Goal: Task Accomplishment & Management: Use online tool/utility

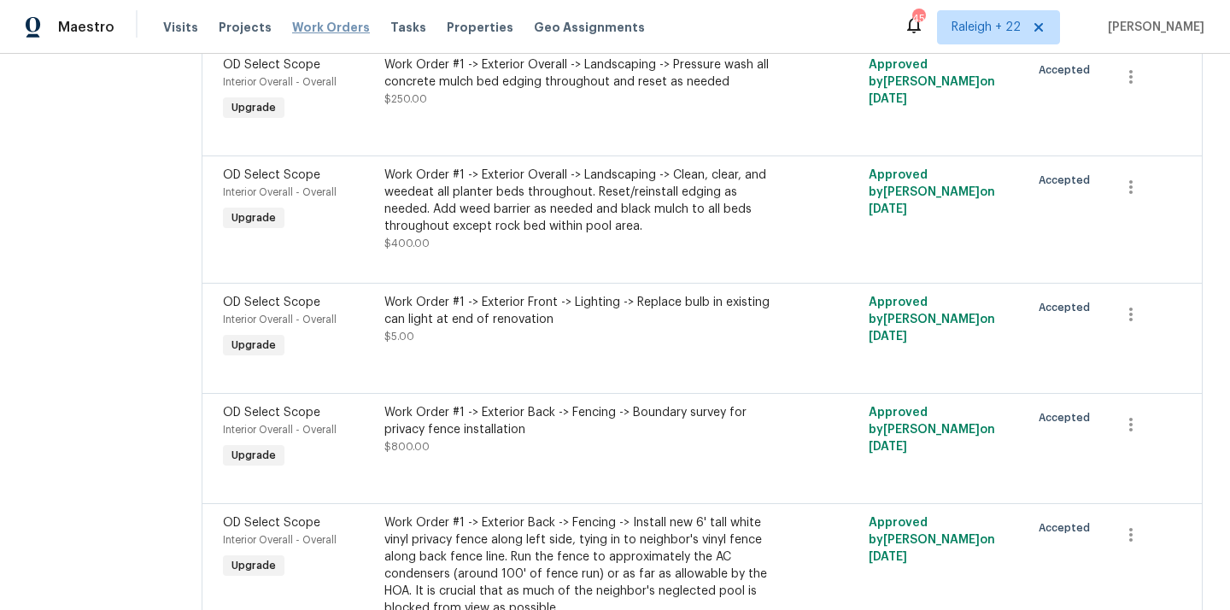
scroll to position [1275, 0]
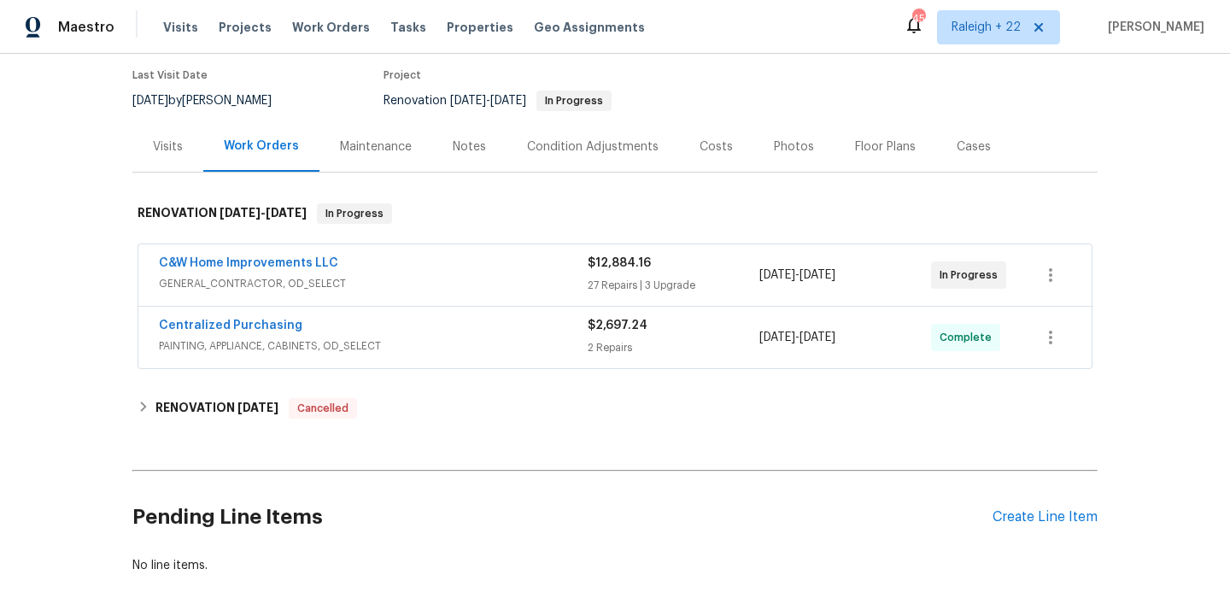
scroll to position [161, 0]
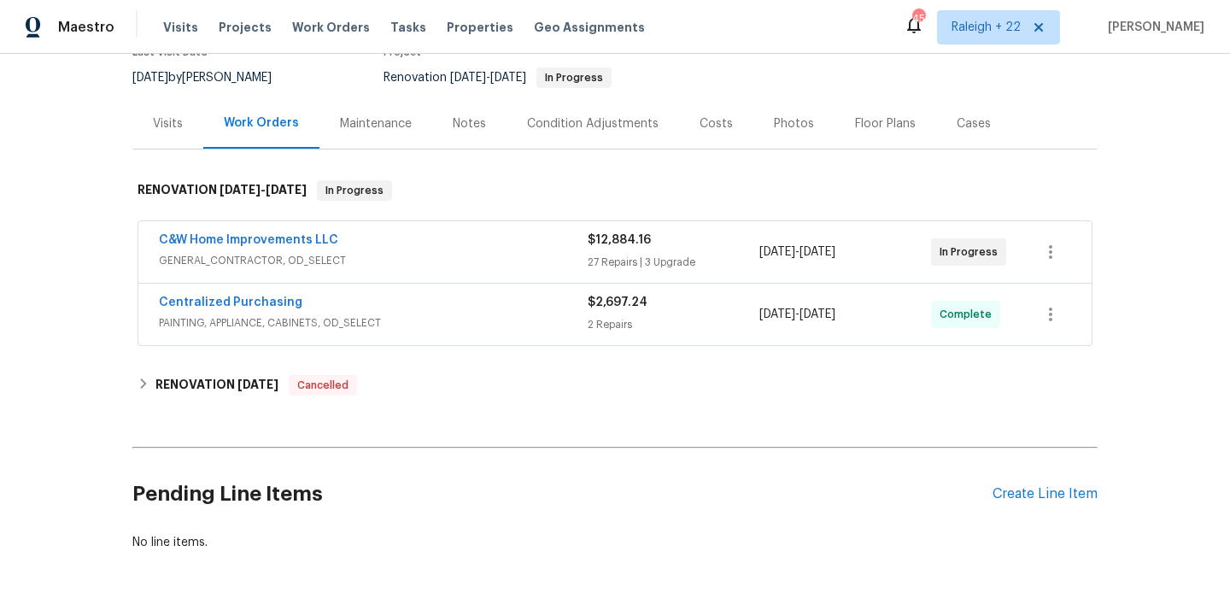
click at [278, 264] on span "GENERAL_CONTRACTOR, OD_SELECT" at bounding box center [373, 260] width 429 height 17
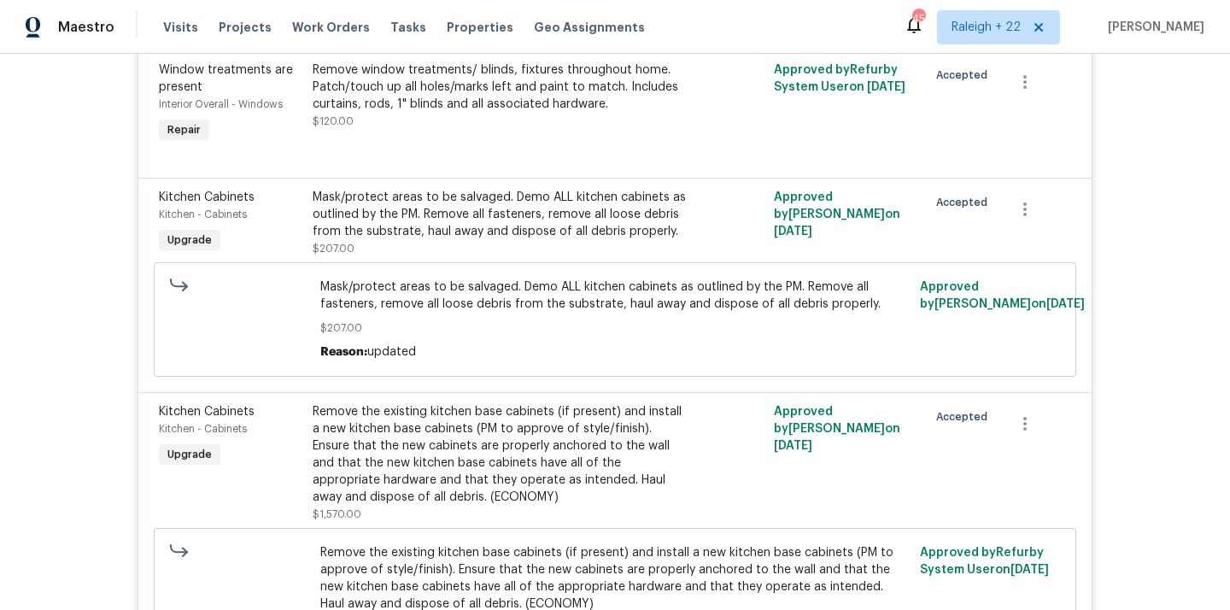
scroll to position [3179, 0]
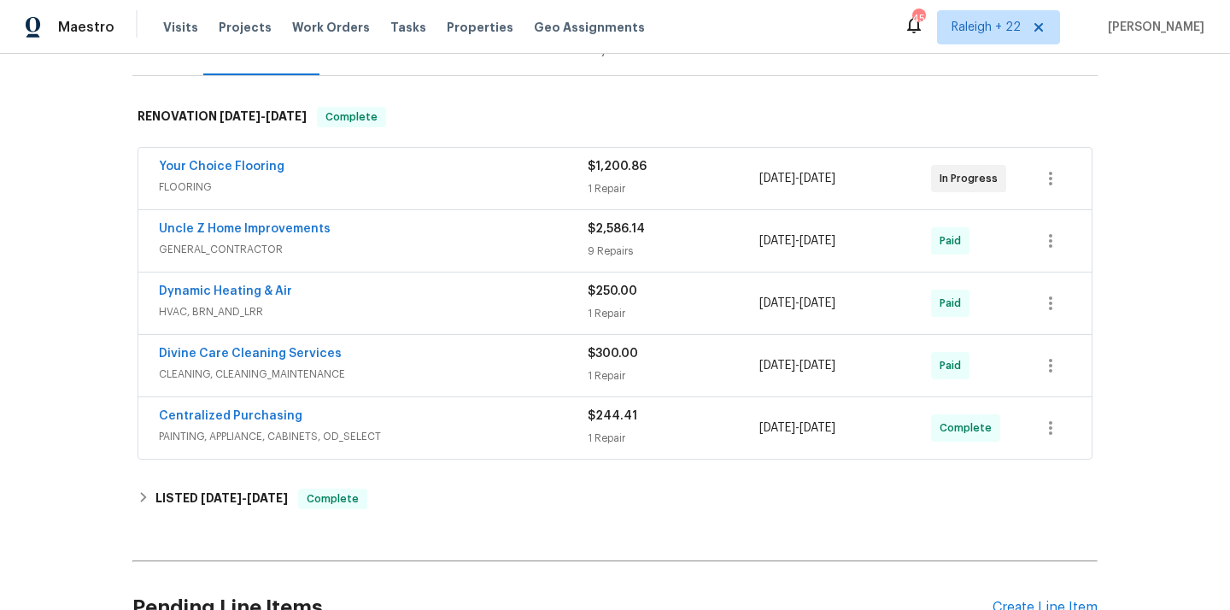
scroll to position [204, 0]
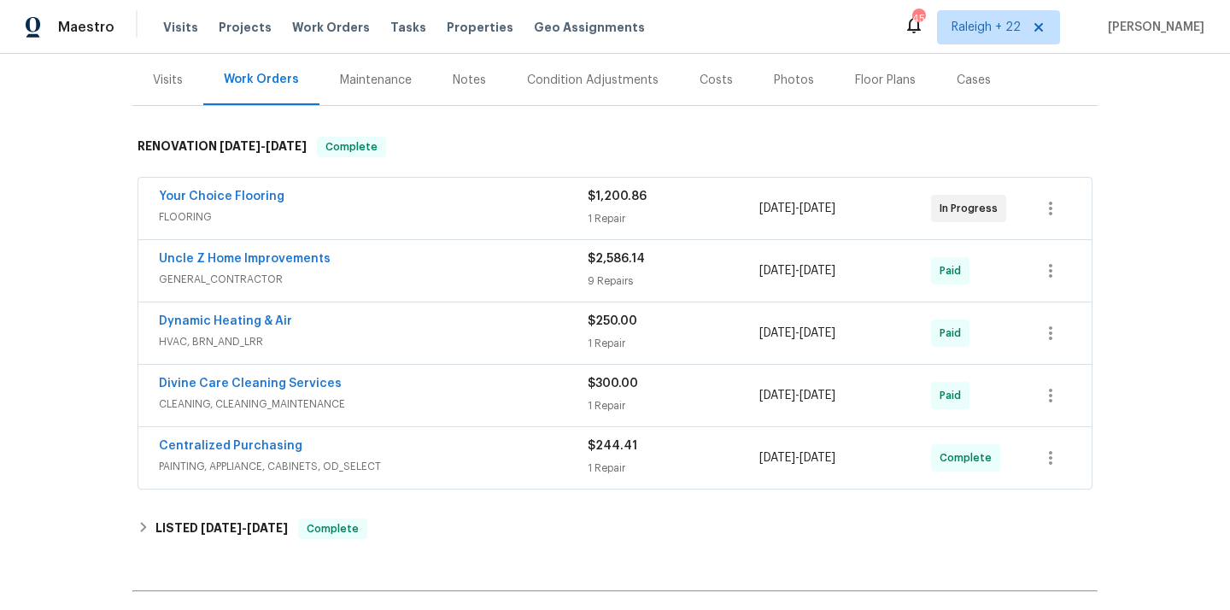
click at [212, 215] on span "FLOORING" at bounding box center [373, 216] width 429 height 17
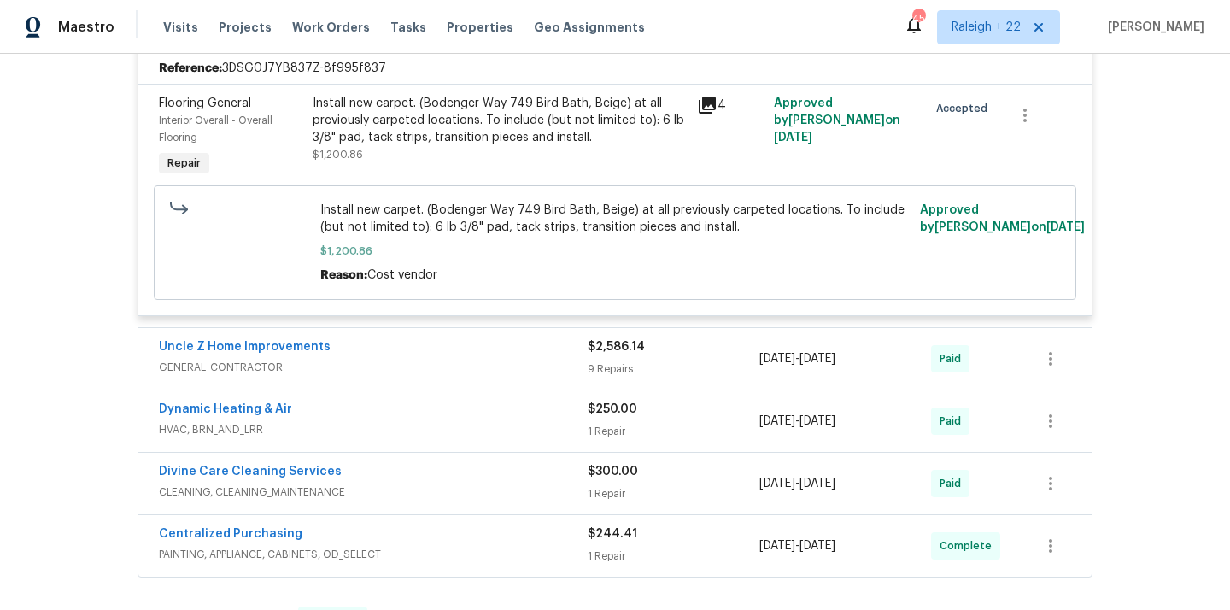
scroll to position [446, 0]
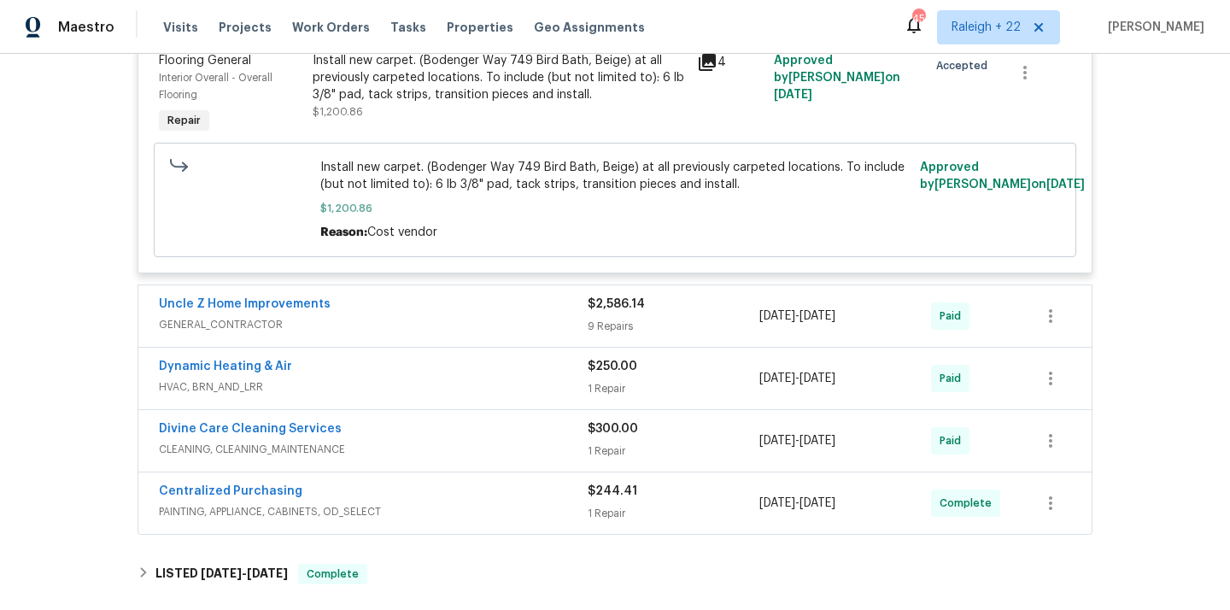
click at [241, 329] on span "GENERAL_CONTRACTOR" at bounding box center [373, 324] width 429 height 17
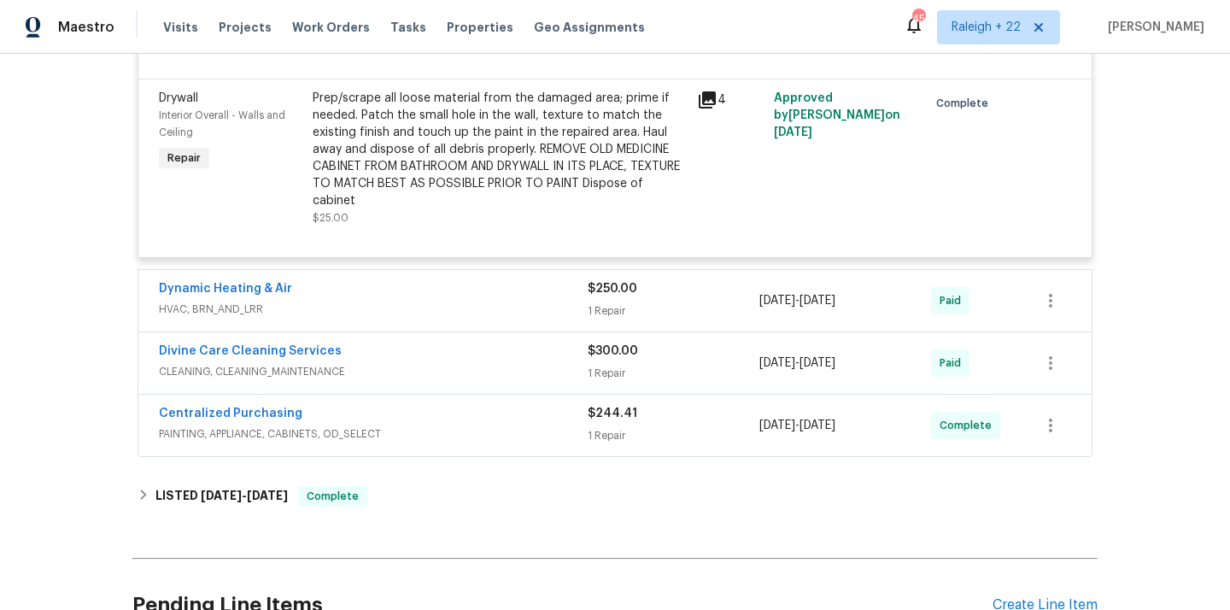
scroll to position [1846, 0]
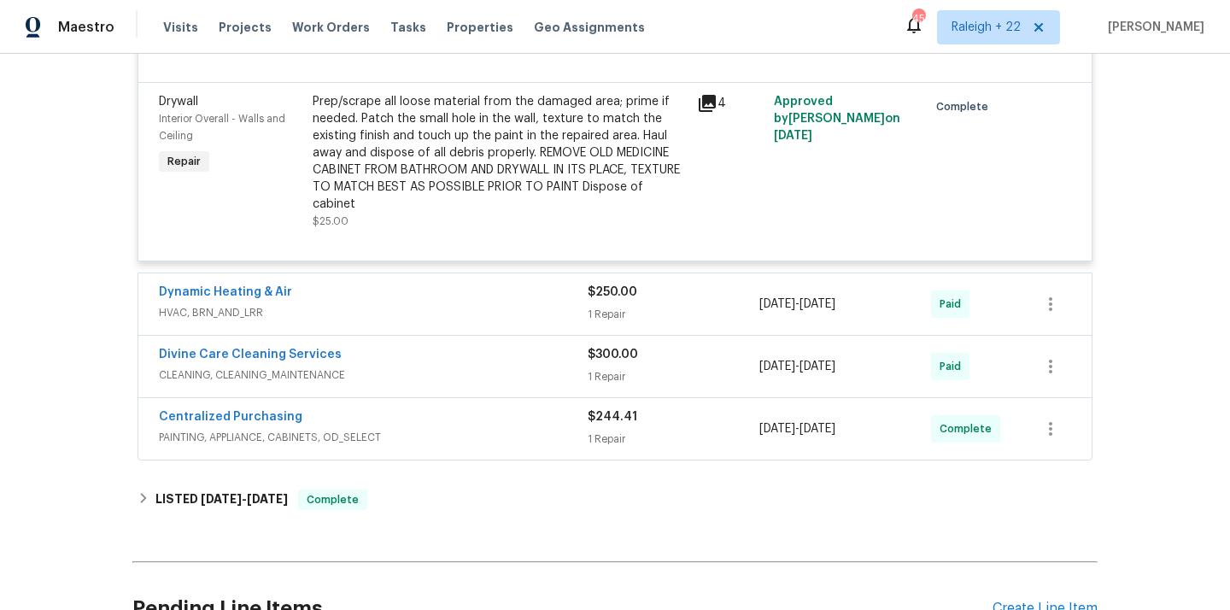
click at [226, 312] on span "HVAC, BRN_AND_LRR" at bounding box center [373, 312] width 429 height 17
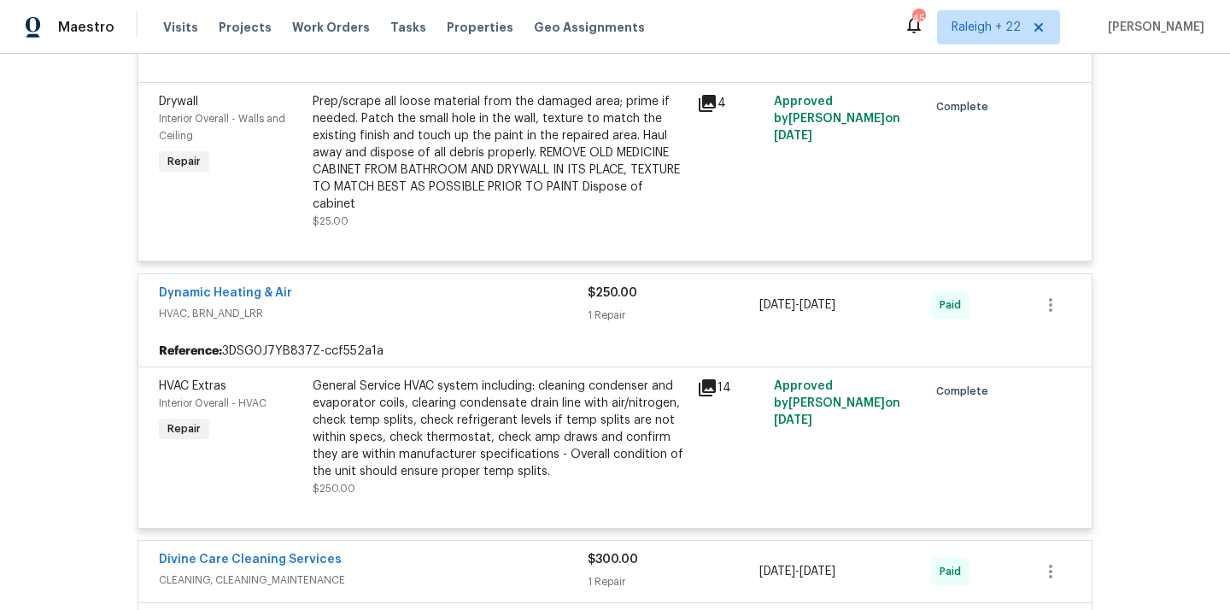
scroll to position [2229, 0]
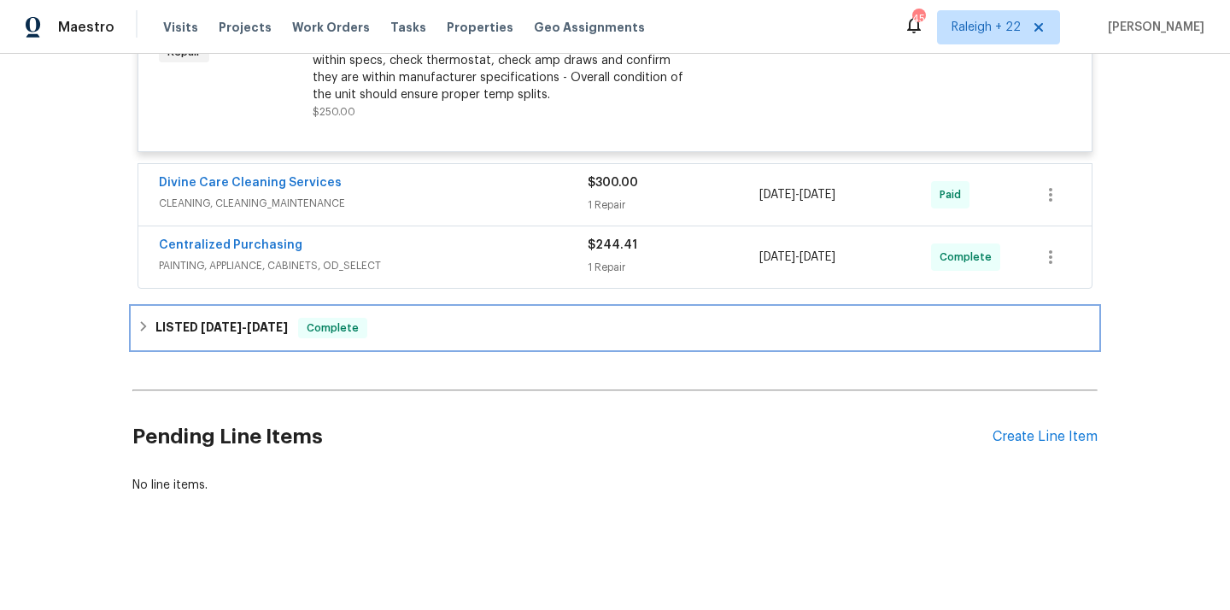
click at [139, 338] on div "LISTED 6/6/25 - 6/7/25 Complete" at bounding box center [614, 328] width 965 height 41
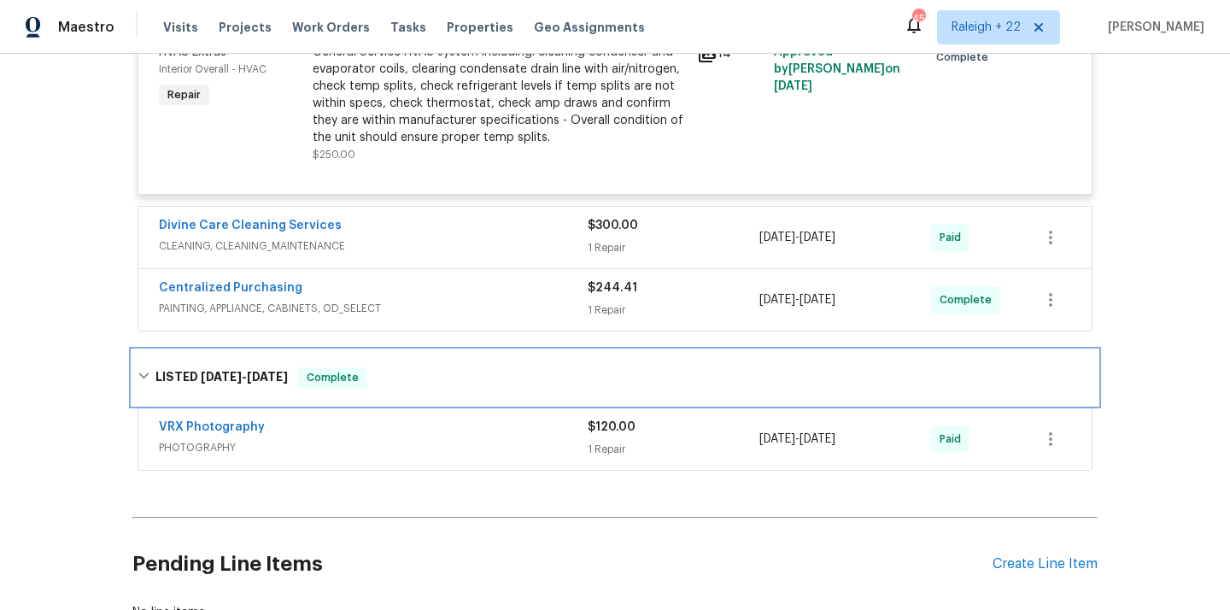
scroll to position [2181, 0]
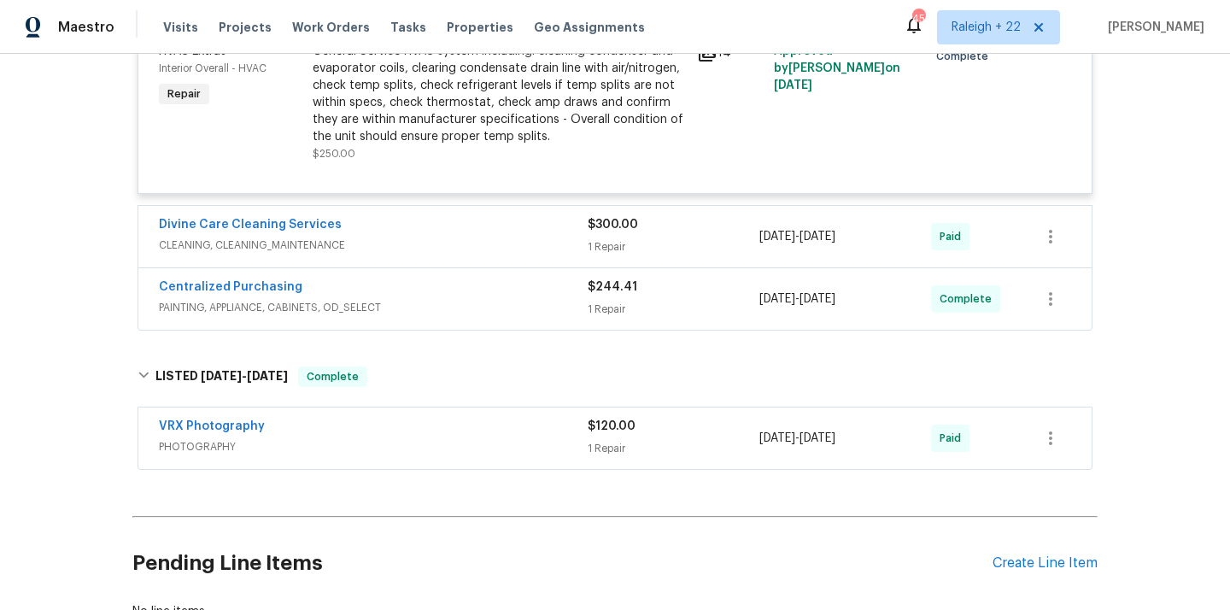
click at [249, 249] on span "CLEANING, CLEANING_MAINTENANCE" at bounding box center [373, 245] width 429 height 17
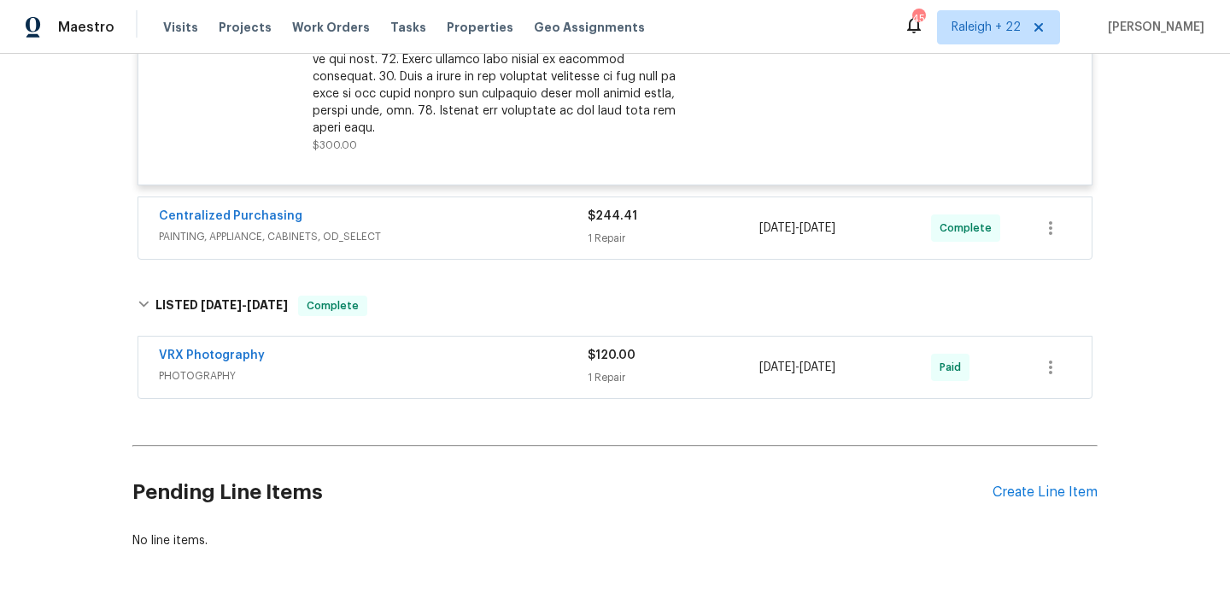
scroll to position [2775, 0]
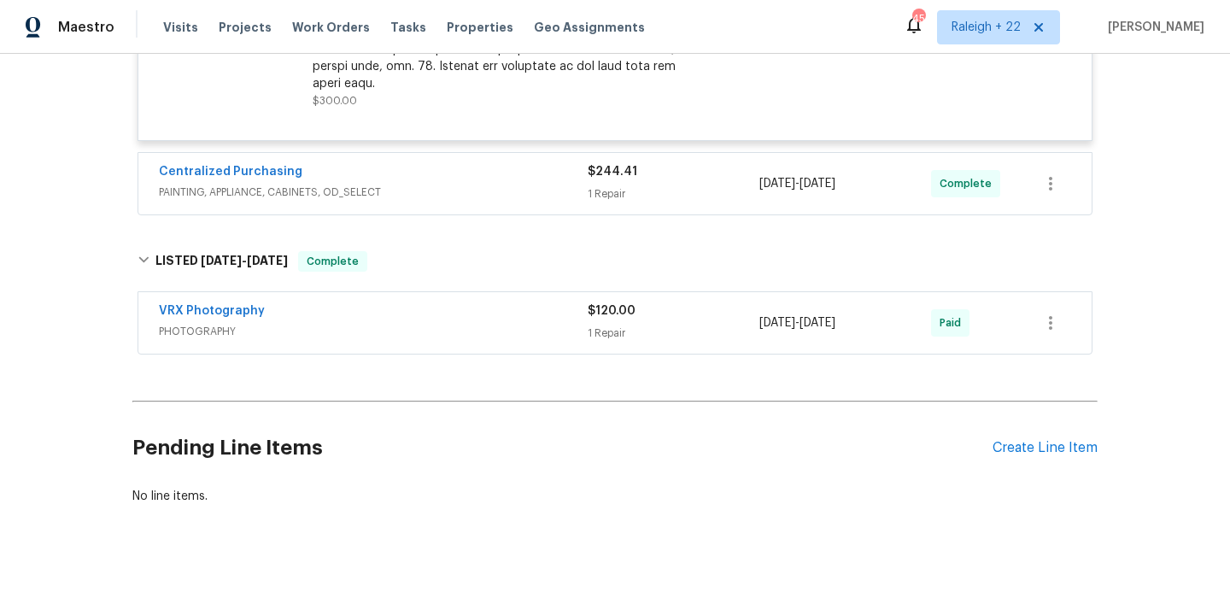
click at [282, 184] on span "PAINTING, APPLIANCE, CABINETS, OD_SELECT" at bounding box center [373, 192] width 429 height 17
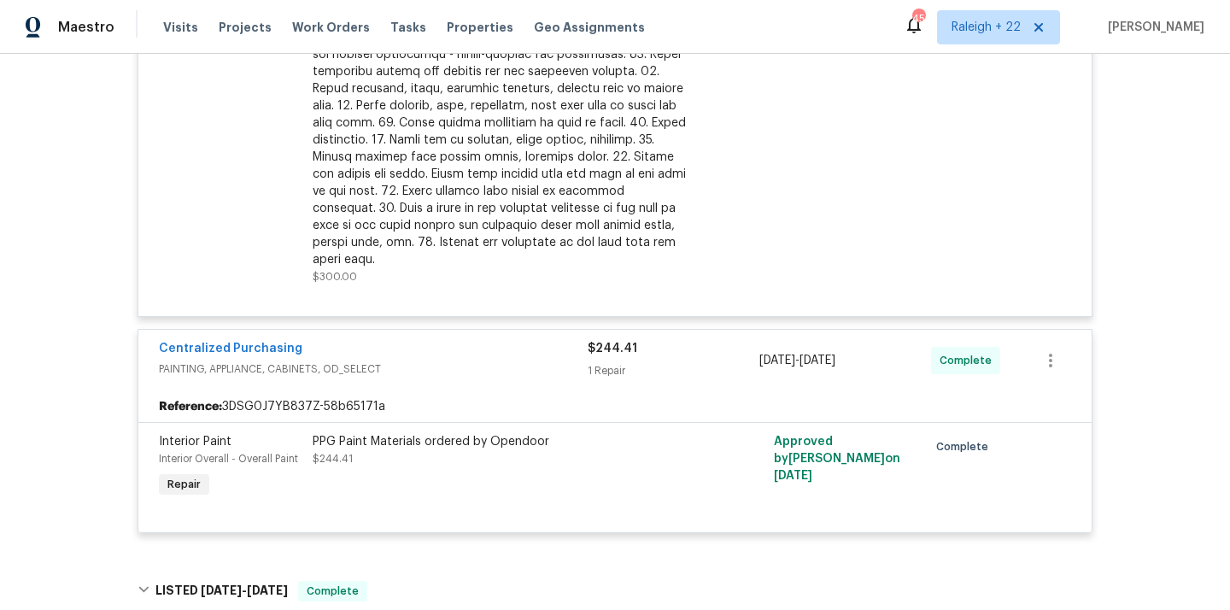
scroll to position [2929, 0]
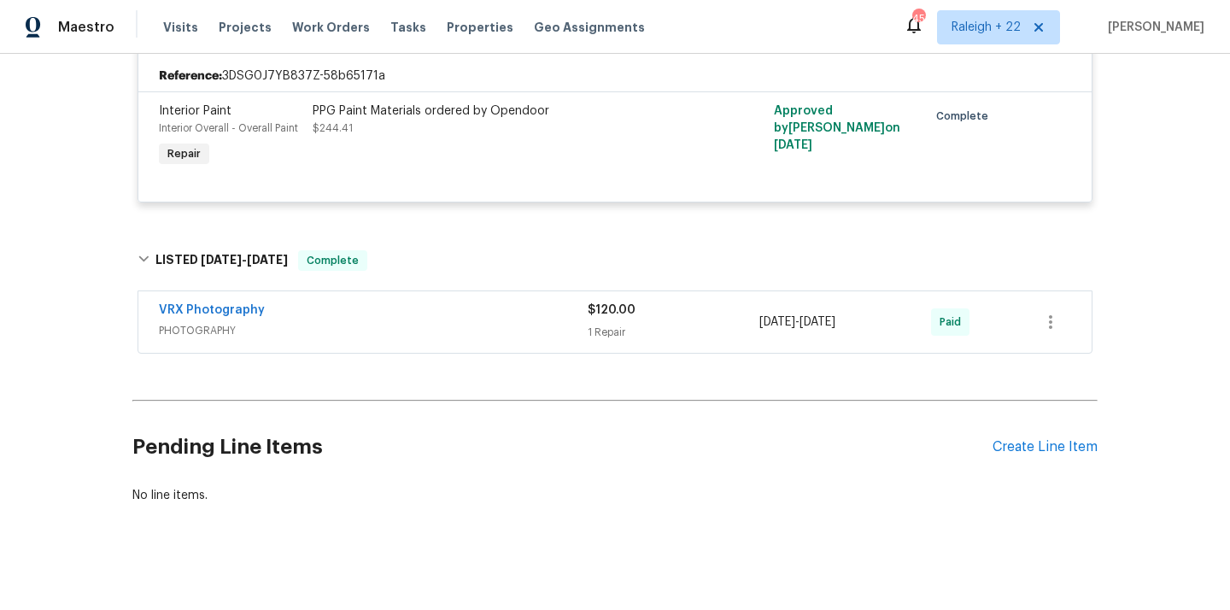
click at [223, 322] on span "PHOTOGRAPHY" at bounding box center [373, 330] width 429 height 17
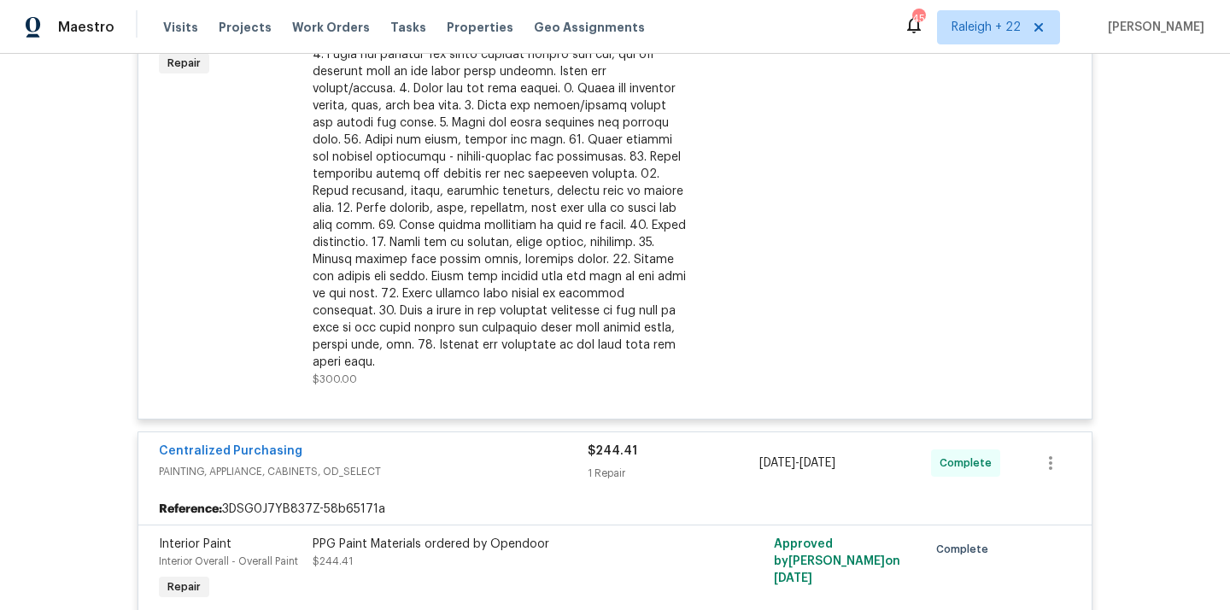
scroll to position [3095, 0]
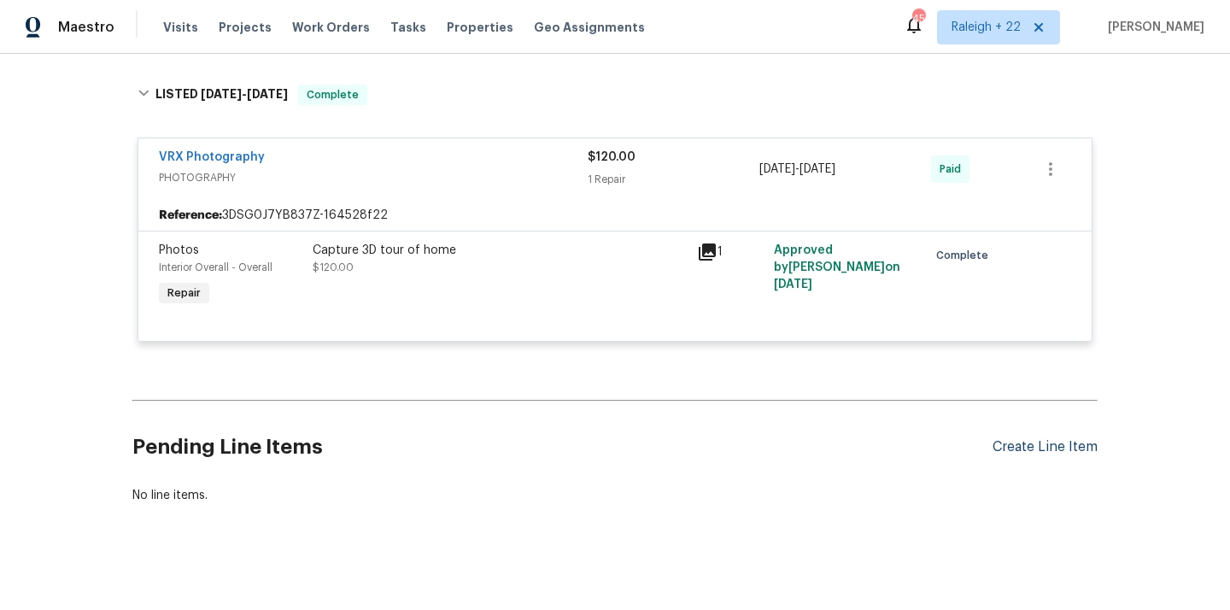
click at [1043, 439] on div "Create Line Item" at bounding box center [1045, 447] width 105 height 16
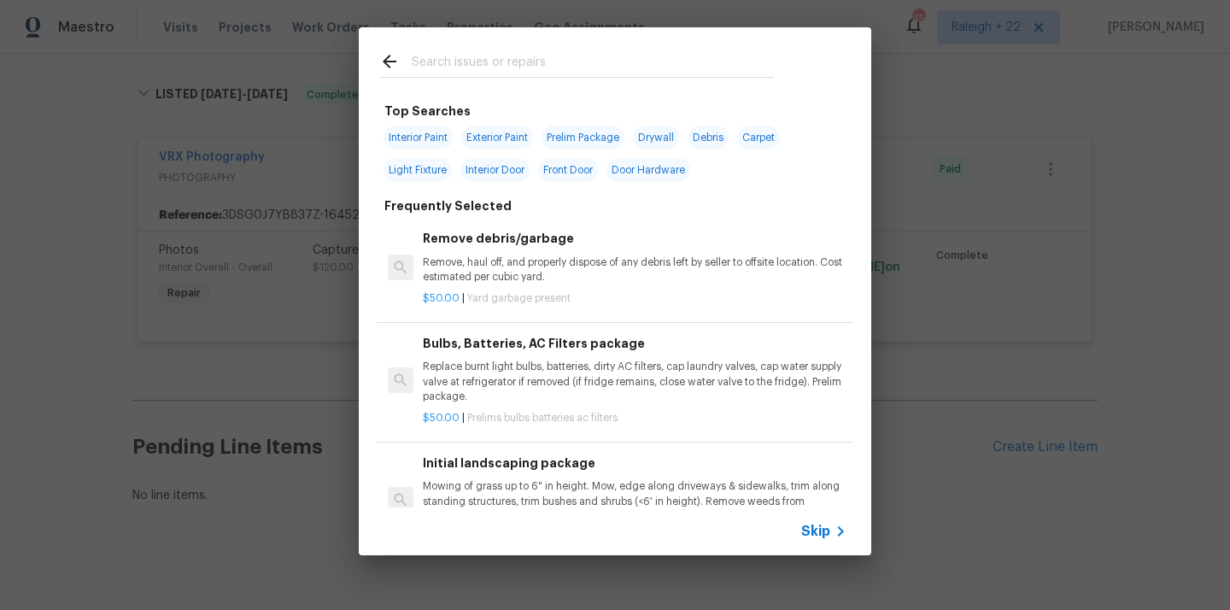
click at [821, 528] on span "Skip" at bounding box center [815, 531] width 29 height 17
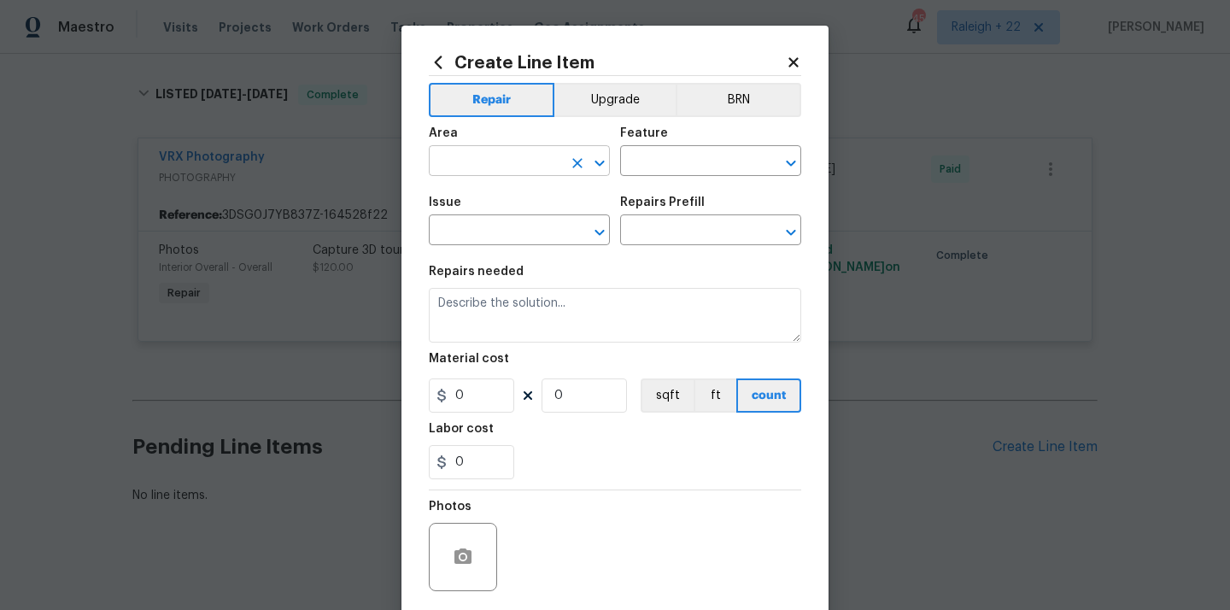
click at [556, 155] on input "text" at bounding box center [495, 163] width 133 height 26
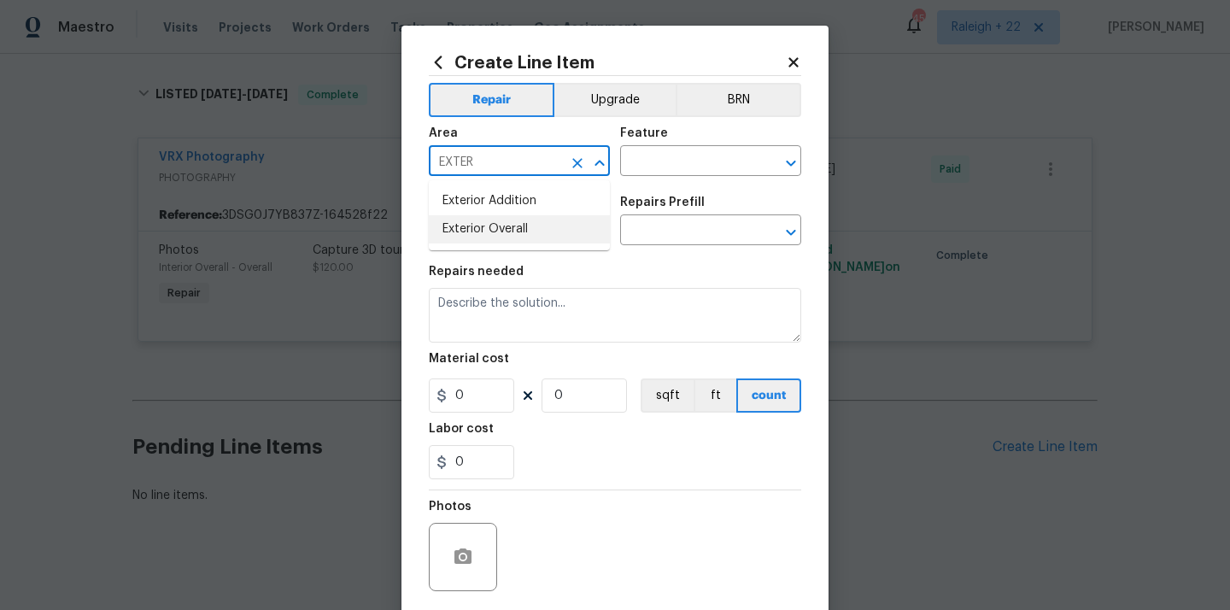
click at [518, 228] on li "Exterior Overall" at bounding box center [519, 229] width 181 height 28
type input "Exterior Overall"
click at [643, 165] on input "text" at bounding box center [686, 163] width 133 height 26
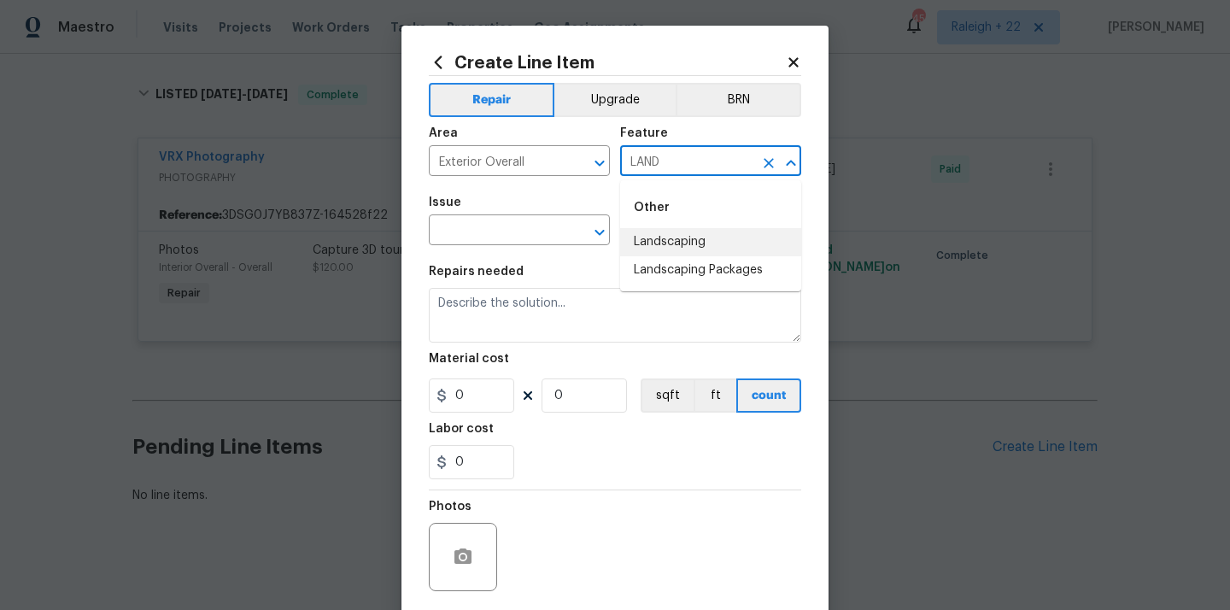
click at [642, 240] on li "Landscaping" at bounding box center [710, 242] width 181 height 28
type input "Landscaping"
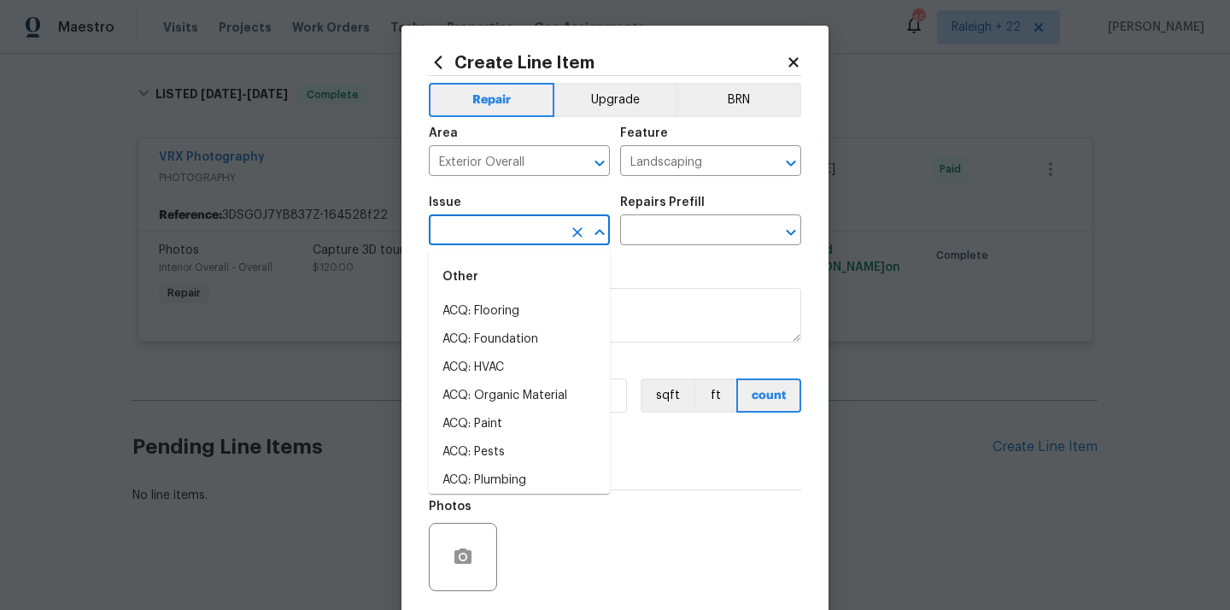
click at [521, 233] on input "text" at bounding box center [495, 232] width 133 height 26
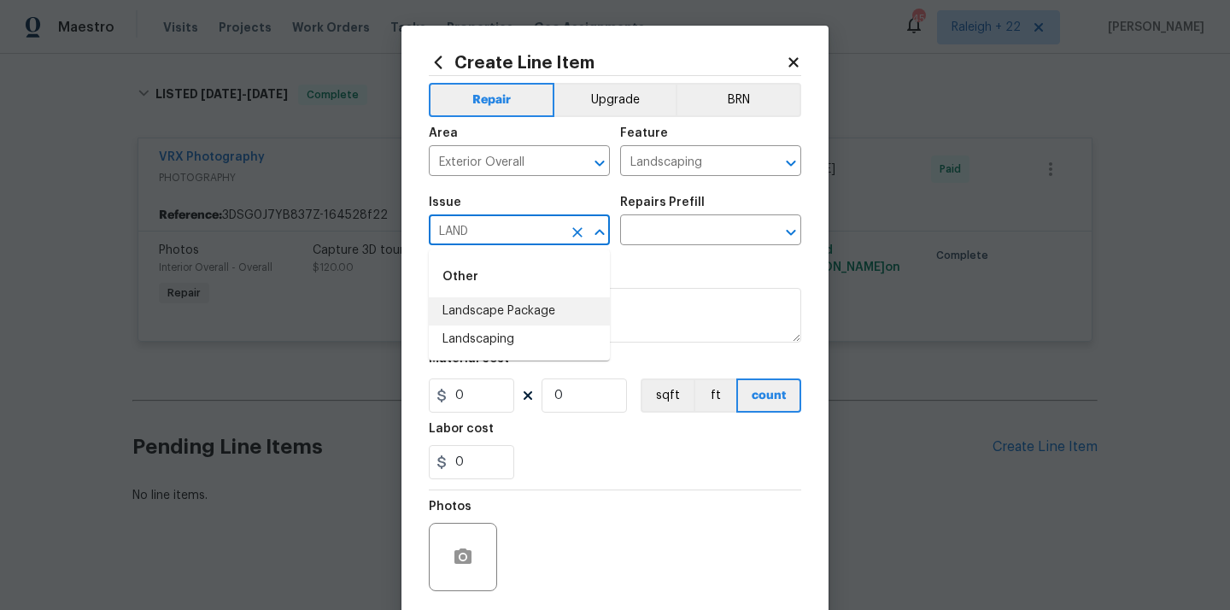
click at [537, 310] on li "Landscape Package" at bounding box center [519, 311] width 181 height 28
type input "Landscape Package"
click at [717, 244] on input "text" at bounding box center [686, 232] width 133 height 26
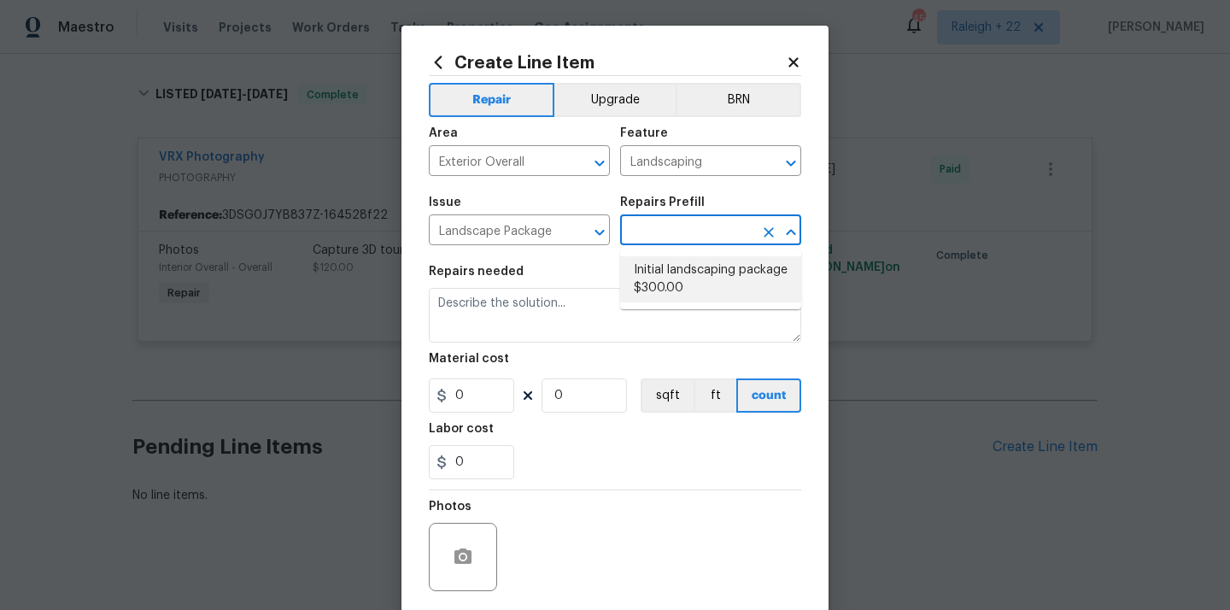
click at [683, 282] on li "Initial landscaping package $300.00" at bounding box center [710, 279] width 181 height 46
type input "Home Readiness Packages"
type textarea "Mowing of grass up to 6" in height. Mow, edge along driveways & sidewalks, trim…"
type input "1"
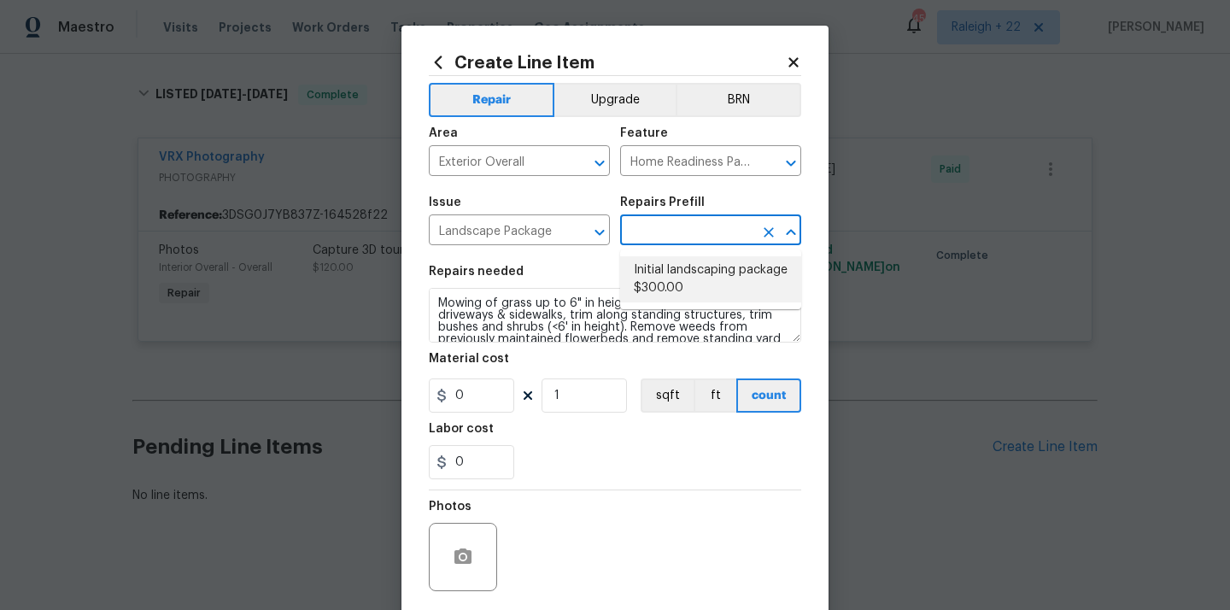
type input "Initial landscaping package $300.00"
type input "300"
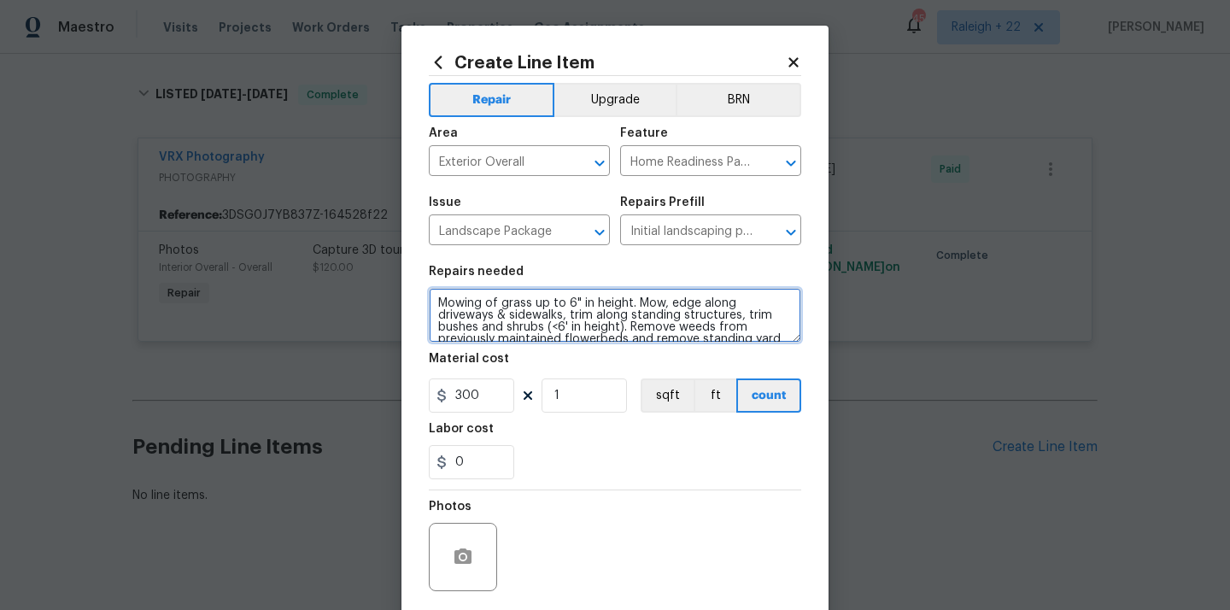
scroll to position [36, 0]
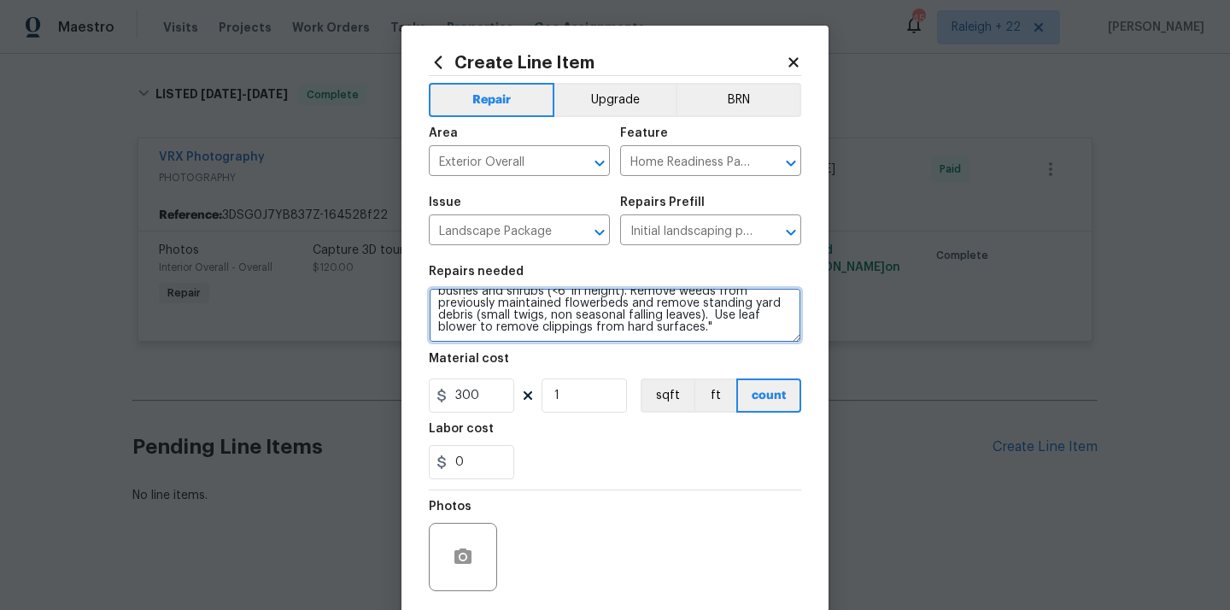
drag, startPoint x: 455, startPoint y: 308, endPoint x: 621, endPoint y: 348, distance: 170.5
click at [621, 348] on section "Repairs needed Mowing of grass up to 6" in height. Mow, edge along driveways & …" at bounding box center [615, 372] width 372 height 234
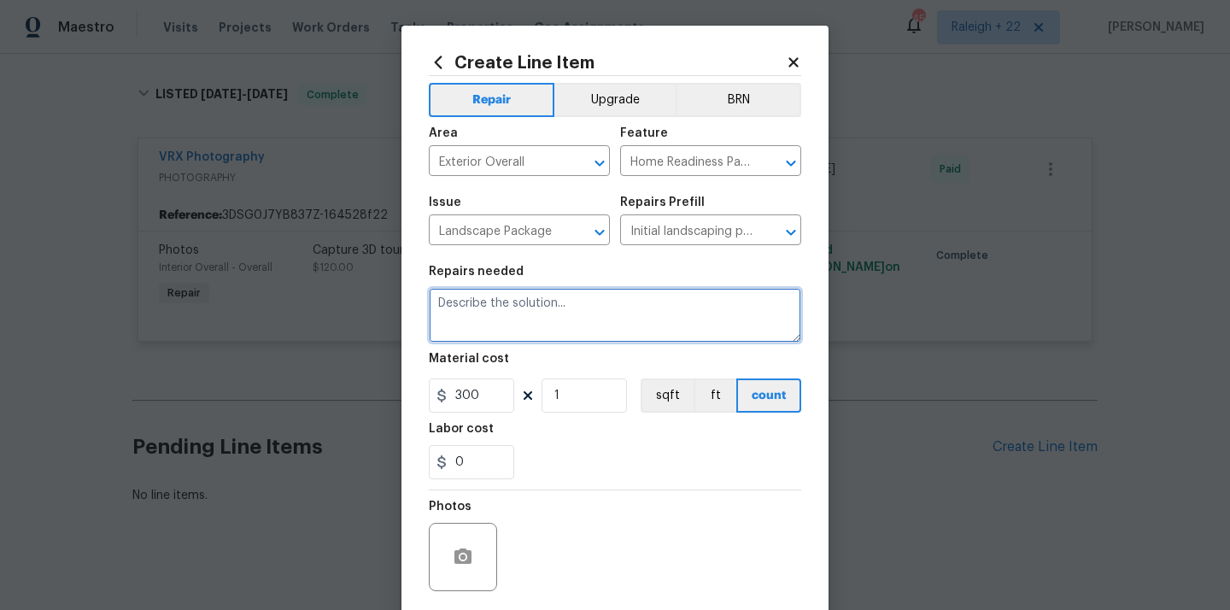
scroll to position [0, 0]
type textarea "h"
click at [765, 305] on textarea "HOA VIOLATION on remove weeds from the patio and" at bounding box center [615, 315] width 372 height 55
click at [645, 316] on textarea "HOA VIOLATION on remove weeds from the patio and send us clear photos once the …" at bounding box center [615, 315] width 372 height 55
type textarea "HOA VIOLATION: Remove weeds from the patio and send us clear photos once the wo…"
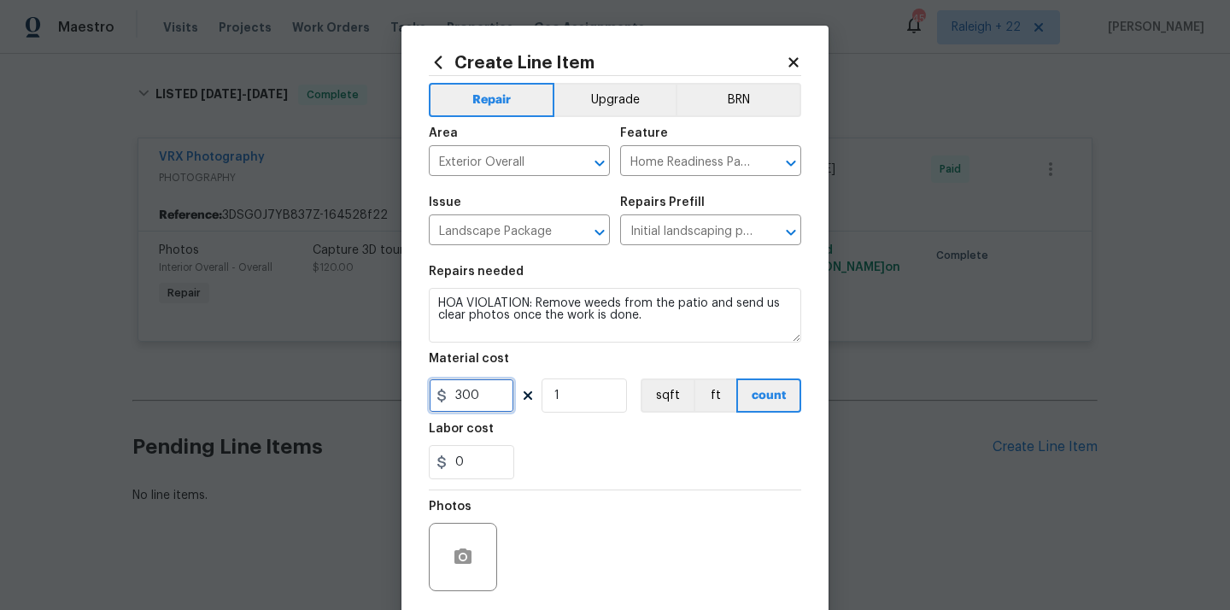
click at [492, 392] on input "300" at bounding box center [471, 395] width 85 height 34
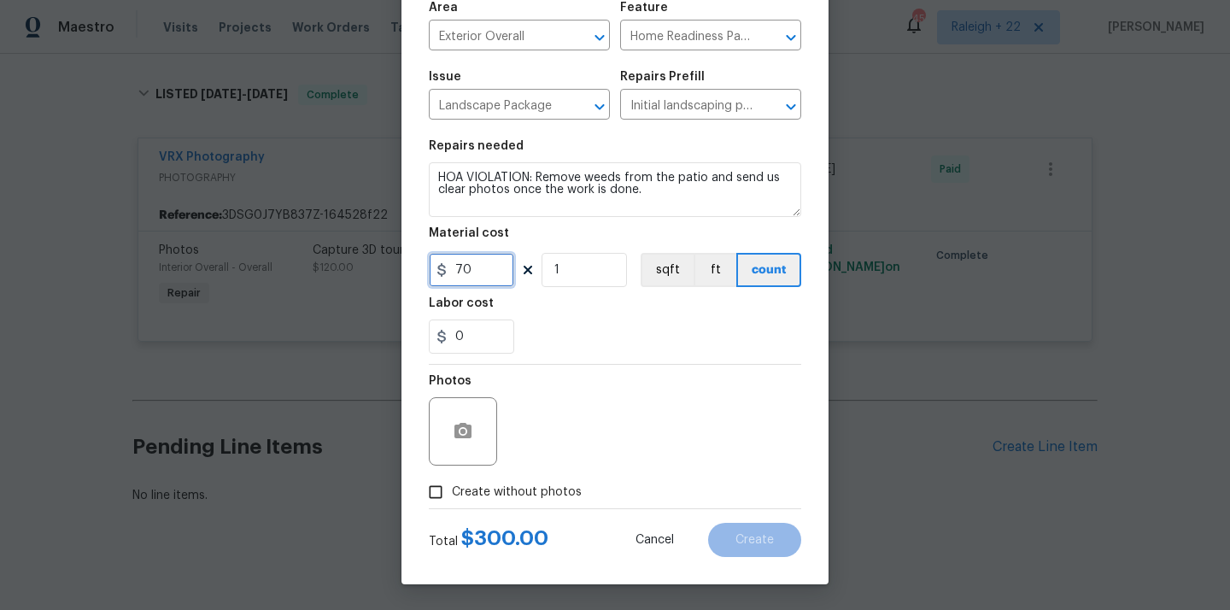
type input "70"
click at [433, 490] on input "Create without photos" at bounding box center [435, 492] width 32 height 32
checkbox input "true"
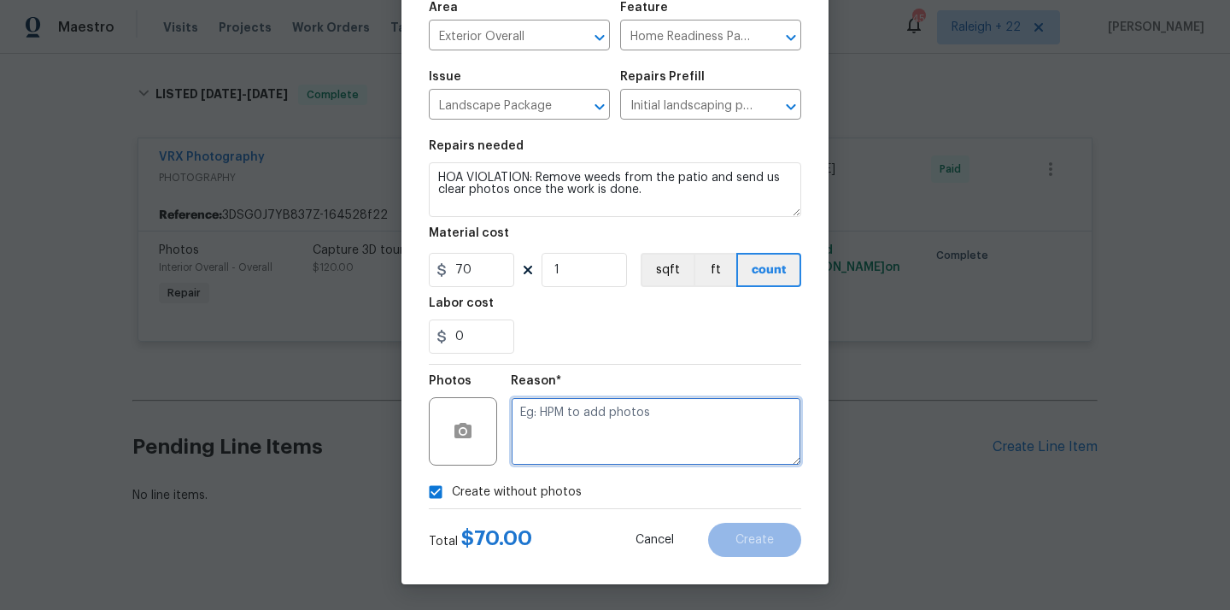
click at [575, 434] on textarea at bounding box center [656, 431] width 290 height 68
type textarea "NA"
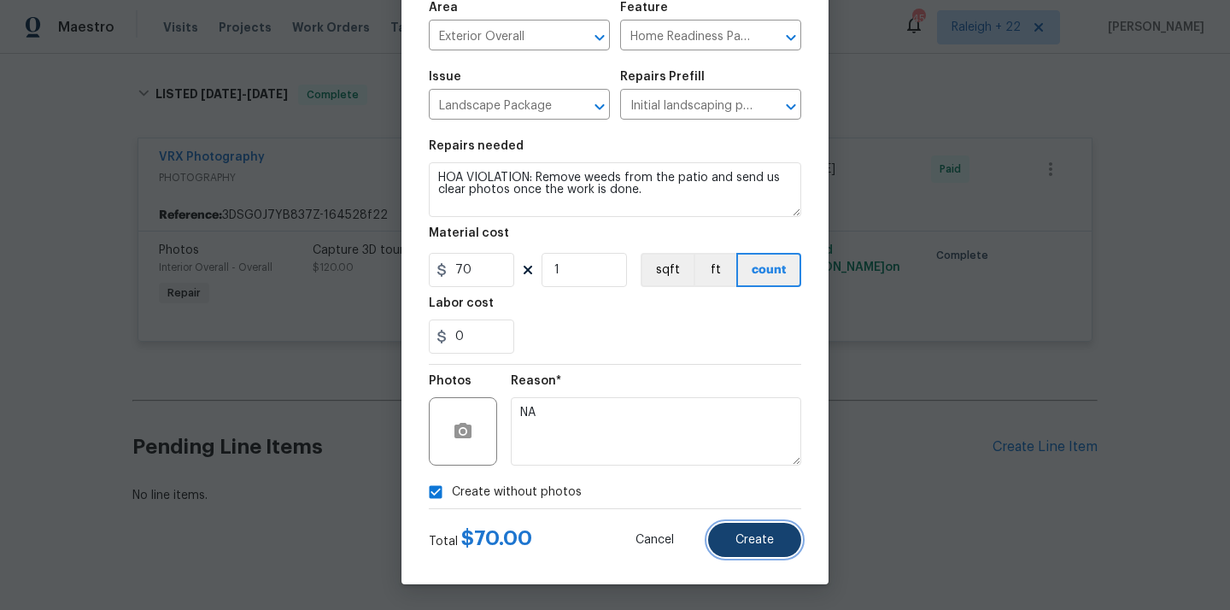
click at [757, 546] on button "Create" at bounding box center [754, 540] width 93 height 34
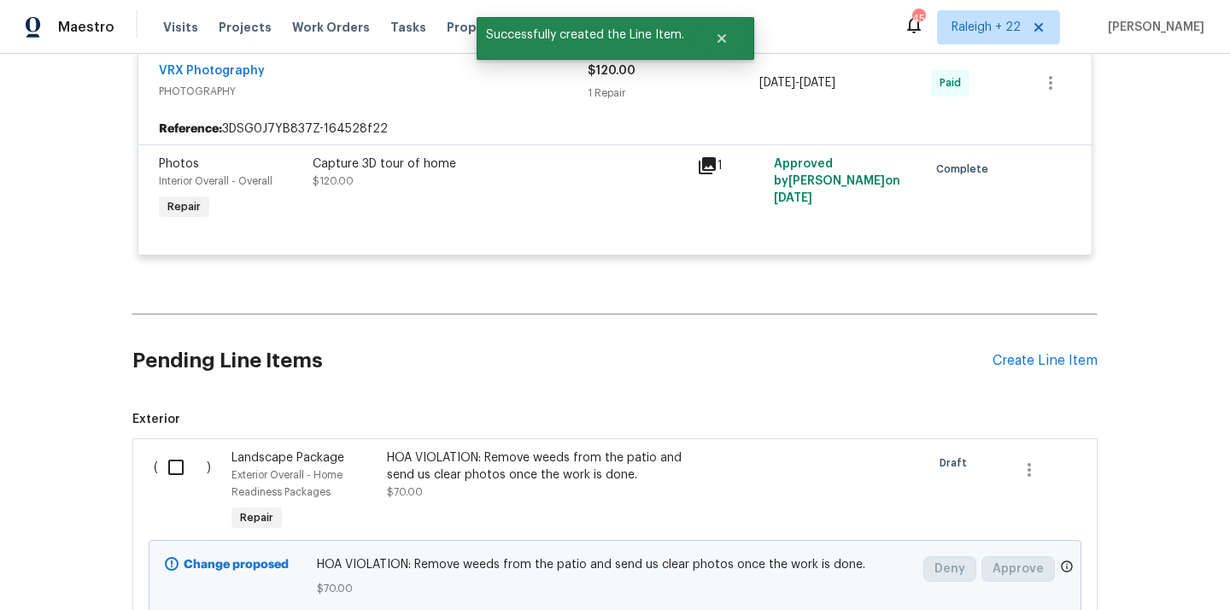
scroll to position [3308, 0]
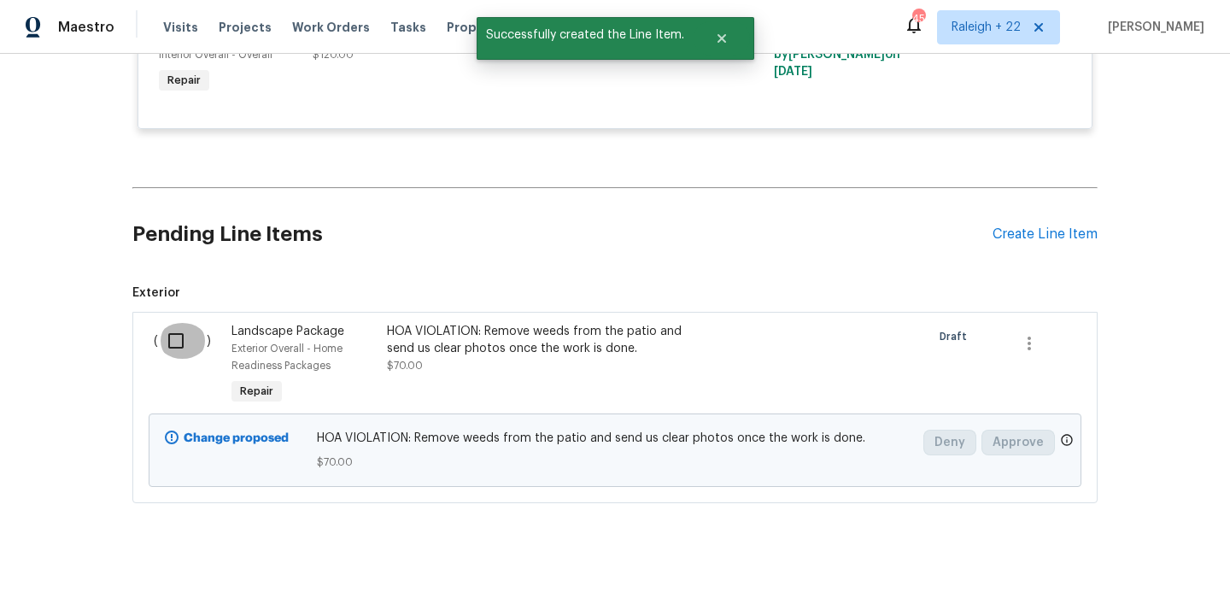
click at [182, 330] on input "checkbox" at bounding box center [182, 341] width 49 height 36
checkbox input "true"
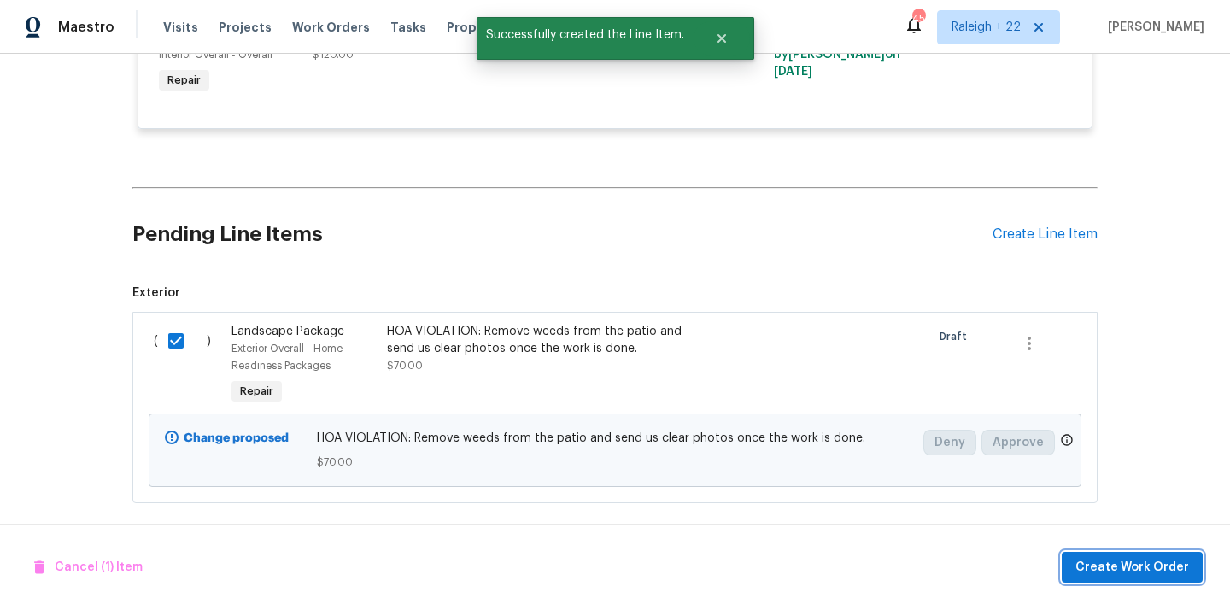
click at [1111, 570] on span "Create Work Order" at bounding box center [1133, 567] width 114 height 21
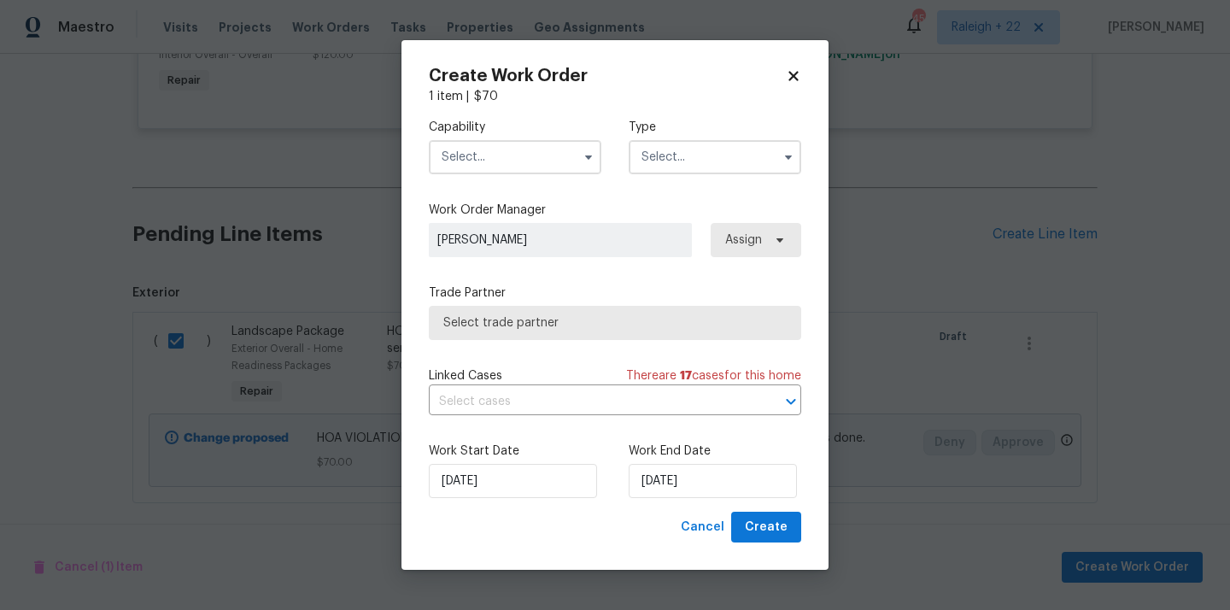
click at [509, 148] on input "text" at bounding box center [515, 157] width 173 height 34
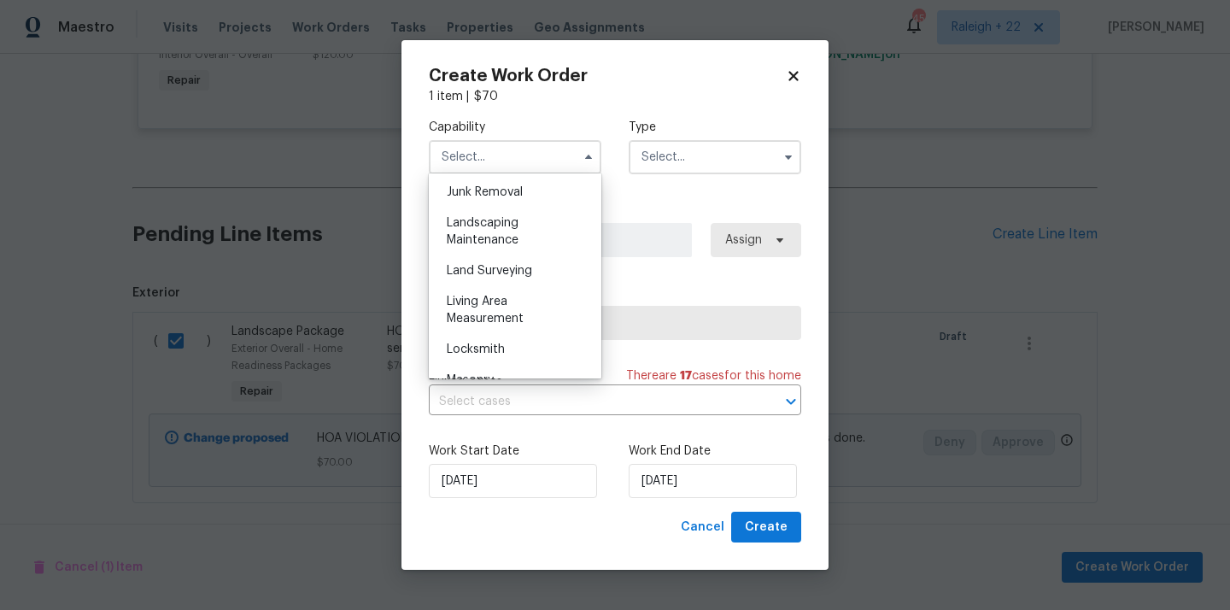
scroll to position [1095, 0]
click at [538, 225] on div "Landscaping Maintenance" at bounding box center [515, 231] width 164 height 48
type input "Landscaping Maintenance"
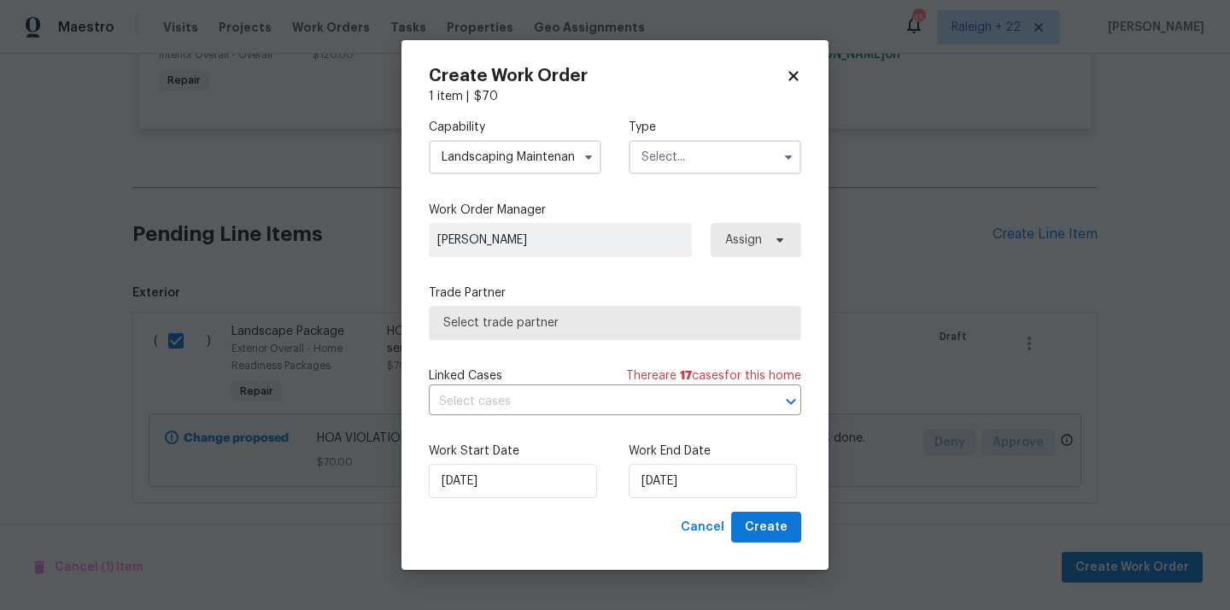
click at [716, 159] on input "text" at bounding box center [715, 157] width 173 height 34
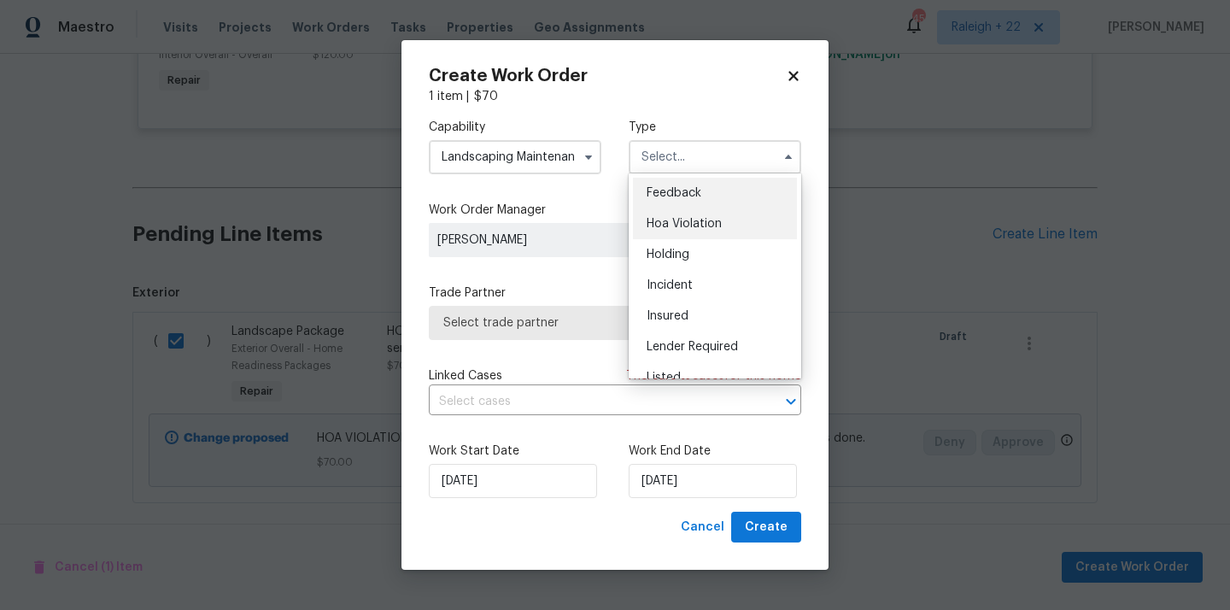
click at [694, 212] on div "Hoa Violation" at bounding box center [715, 223] width 164 height 31
type input "Hoa Violation"
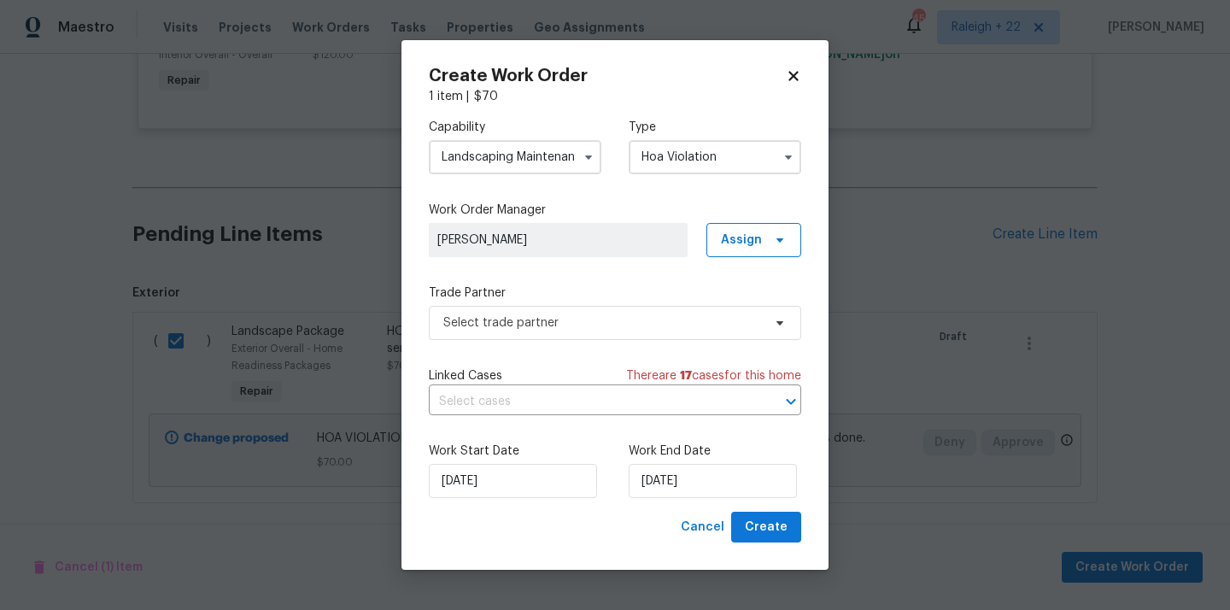
click at [596, 306] on div "Select trade partner" at bounding box center [615, 323] width 372 height 34
click at [596, 313] on span "Select trade partner" at bounding box center [615, 323] width 372 height 34
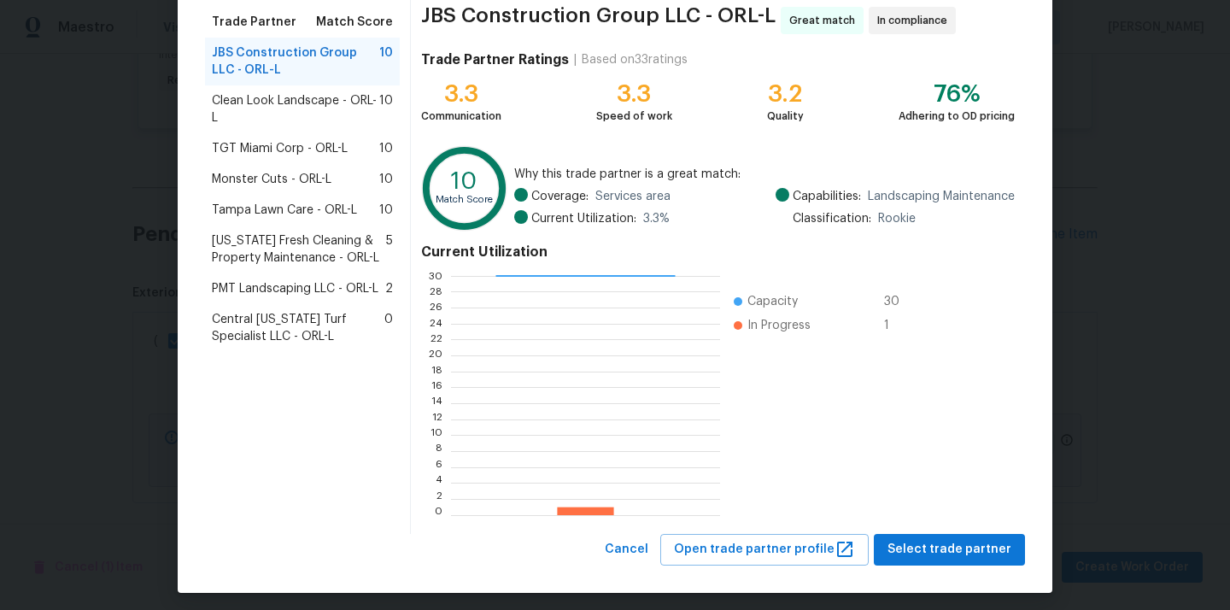
scroll to position [144, 0]
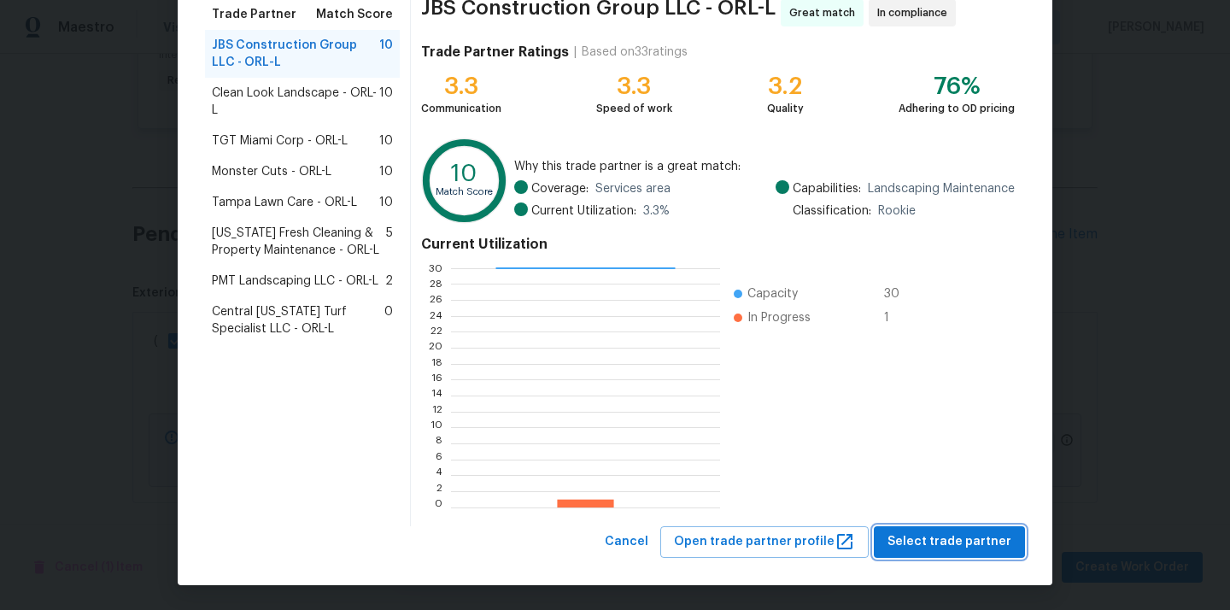
click at [973, 527] on button "Select trade partner" at bounding box center [949, 542] width 151 height 32
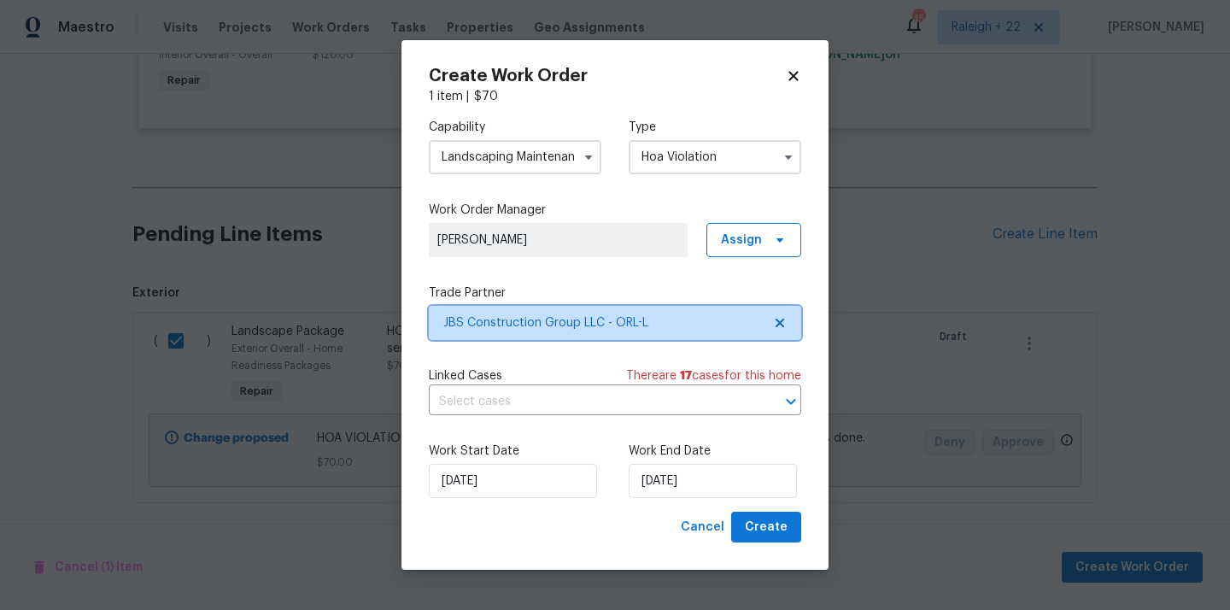
scroll to position [0, 0]
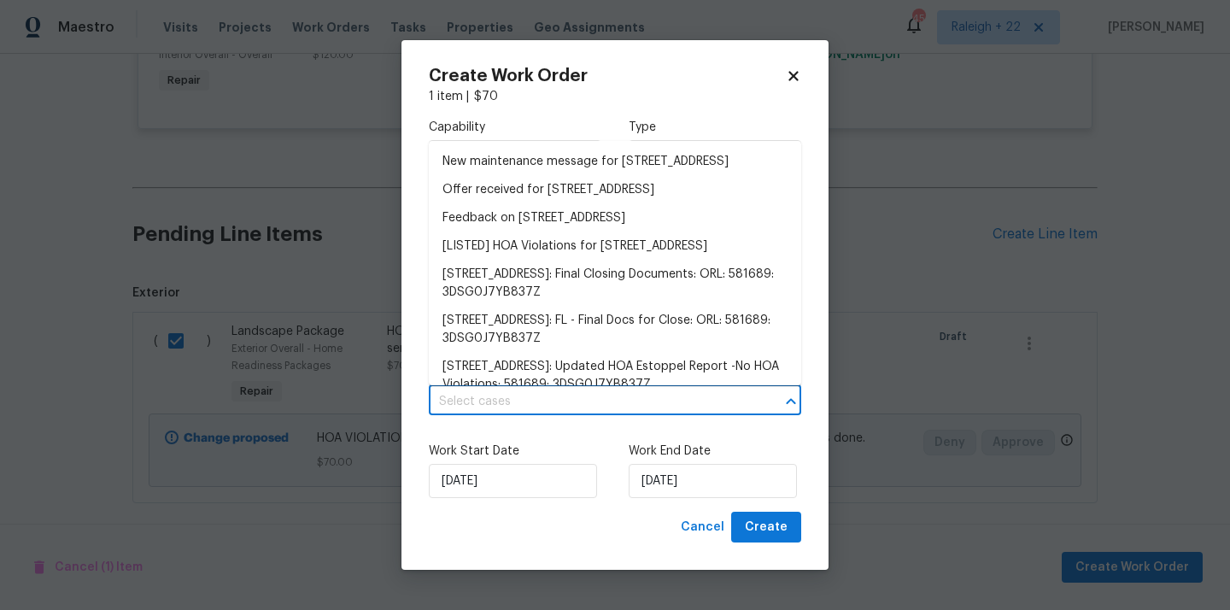
click at [667, 413] on input "text" at bounding box center [591, 402] width 325 height 26
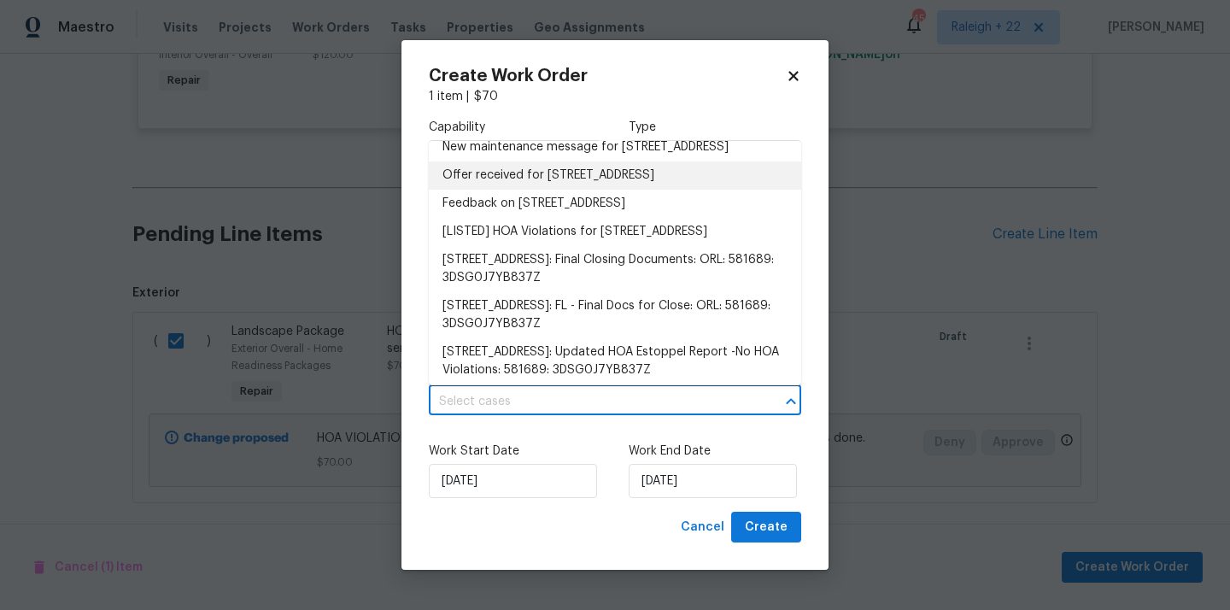
scroll to position [21, 0]
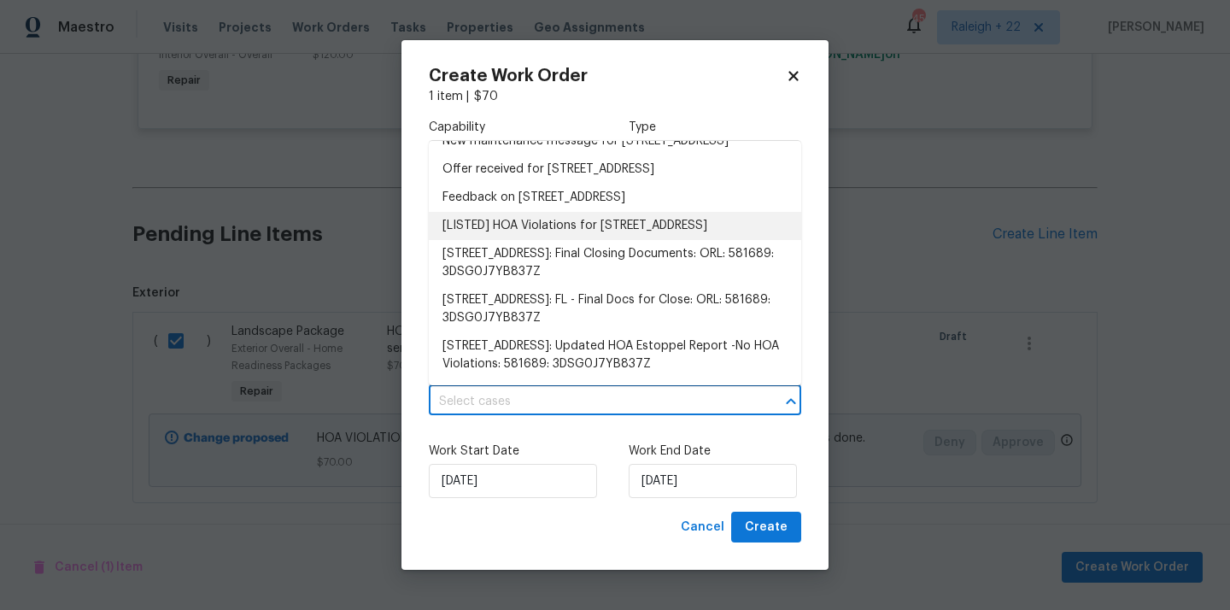
click at [557, 230] on li "[LISTED] HOA Violations for 1404 Oak Pl Apt A, Apopka, FL 32712" at bounding box center [615, 226] width 372 height 28
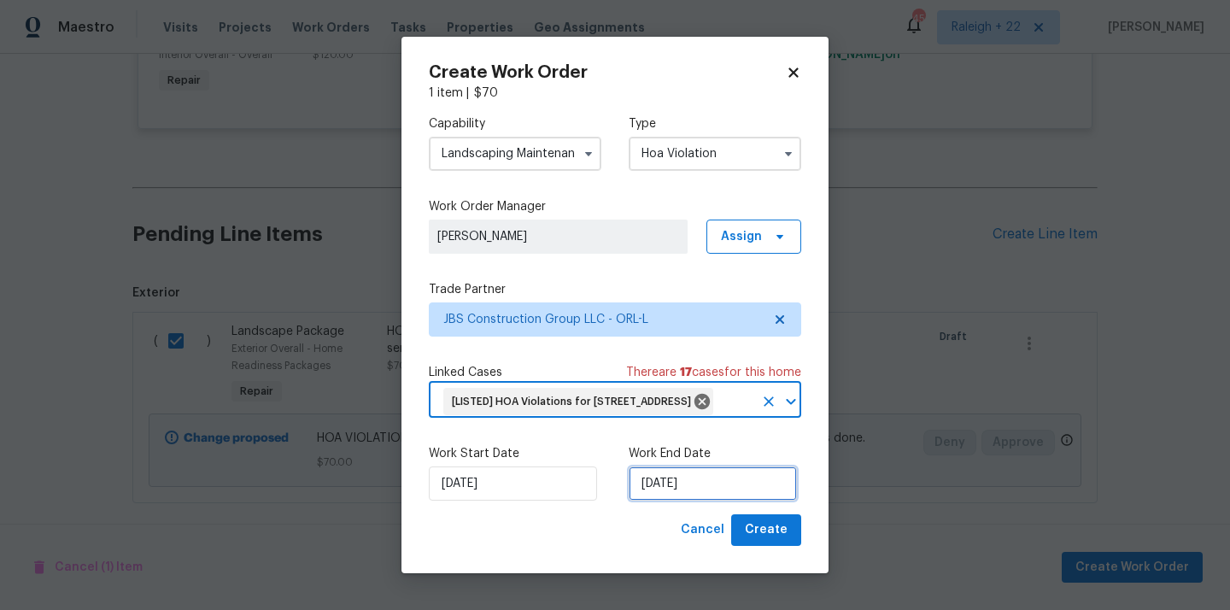
click at [724, 492] on input "20/08/2025" at bounding box center [713, 483] width 168 height 34
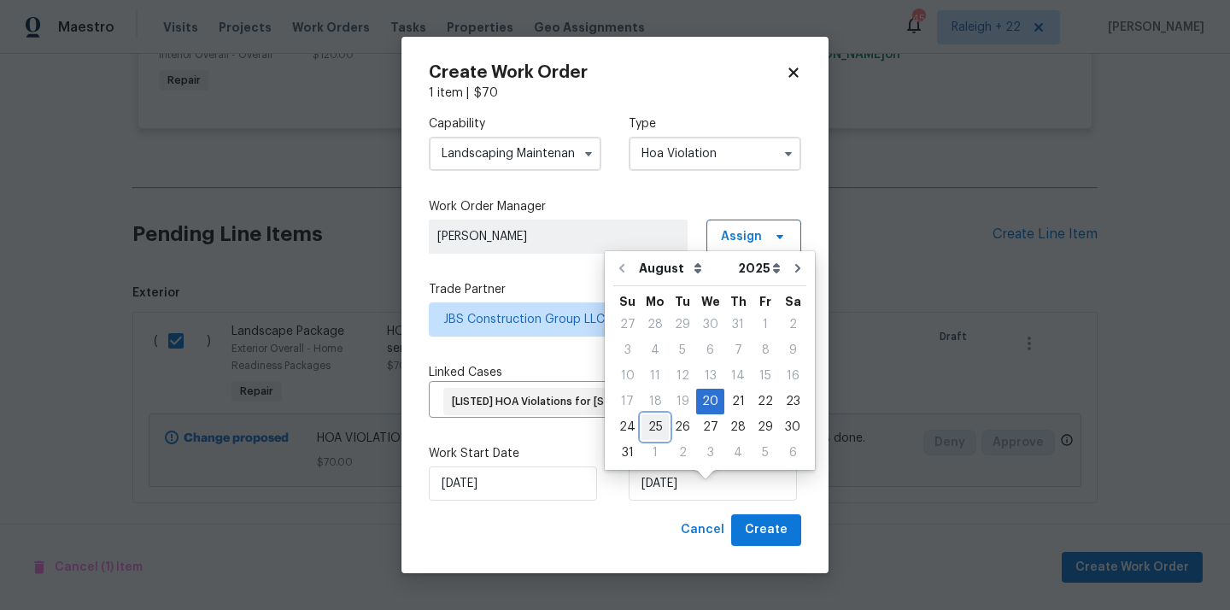
click at [651, 429] on div "25" at bounding box center [655, 427] width 27 height 24
type input "25/08/2025"
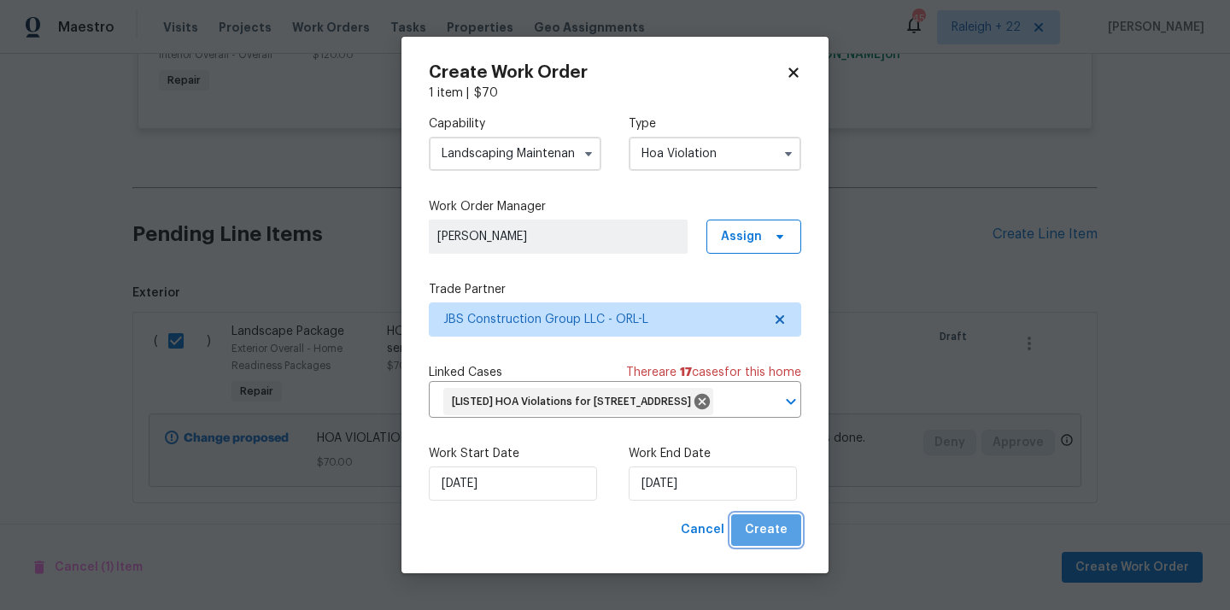
click at [794, 545] on button "Create" at bounding box center [766, 530] width 70 height 32
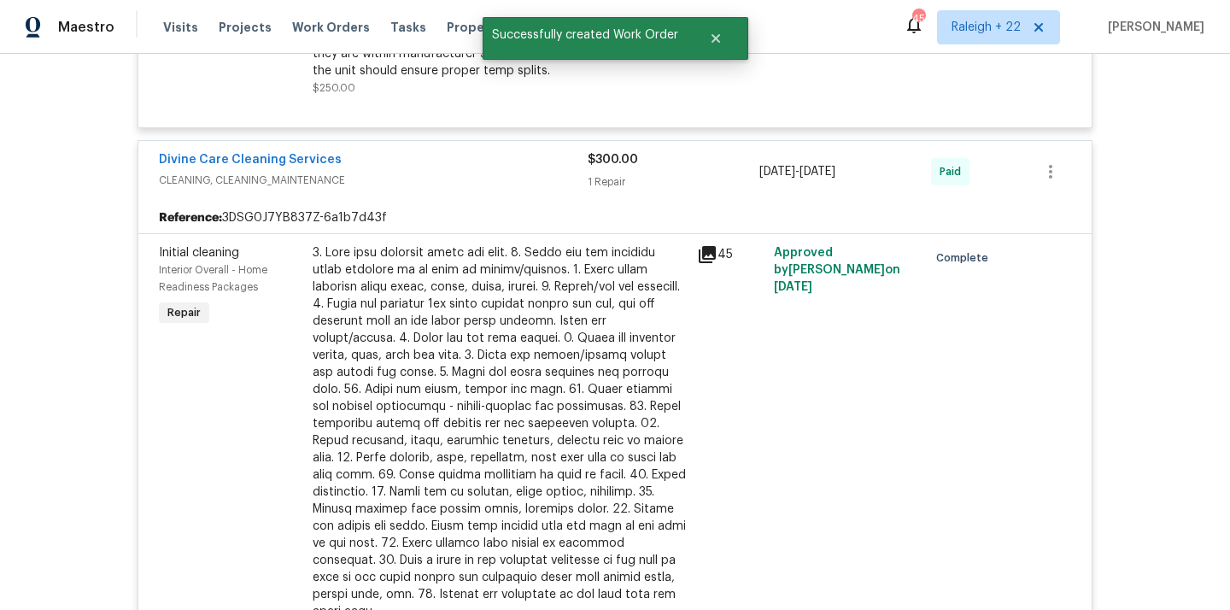
scroll to position [2984, 0]
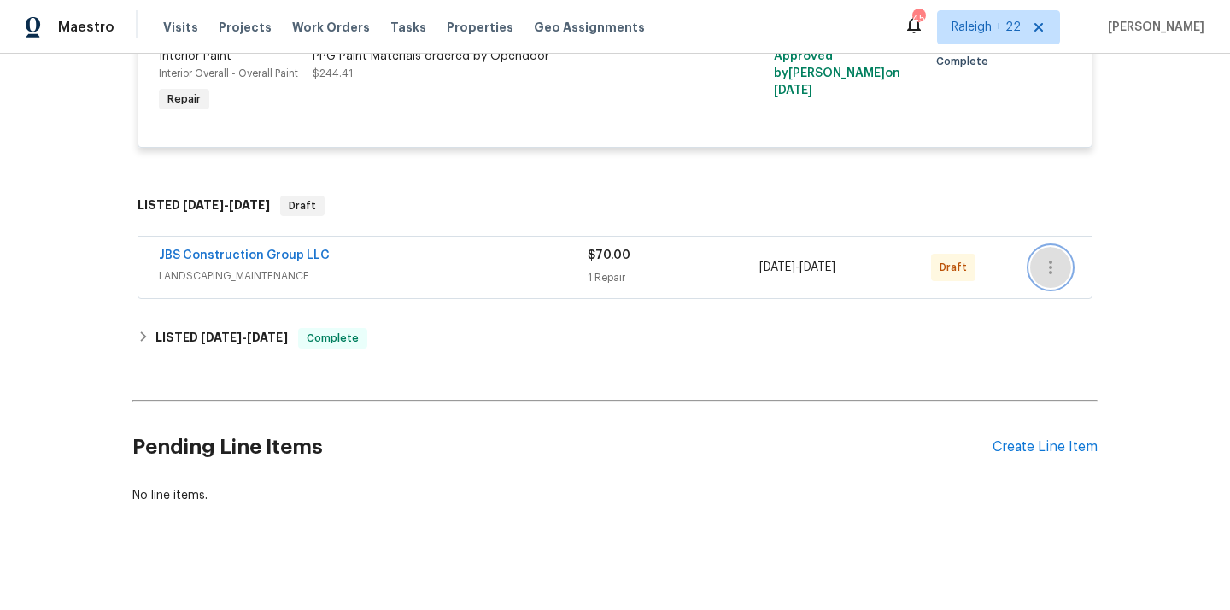
click at [1052, 257] on icon "button" at bounding box center [1051, 267] width 21 height 21
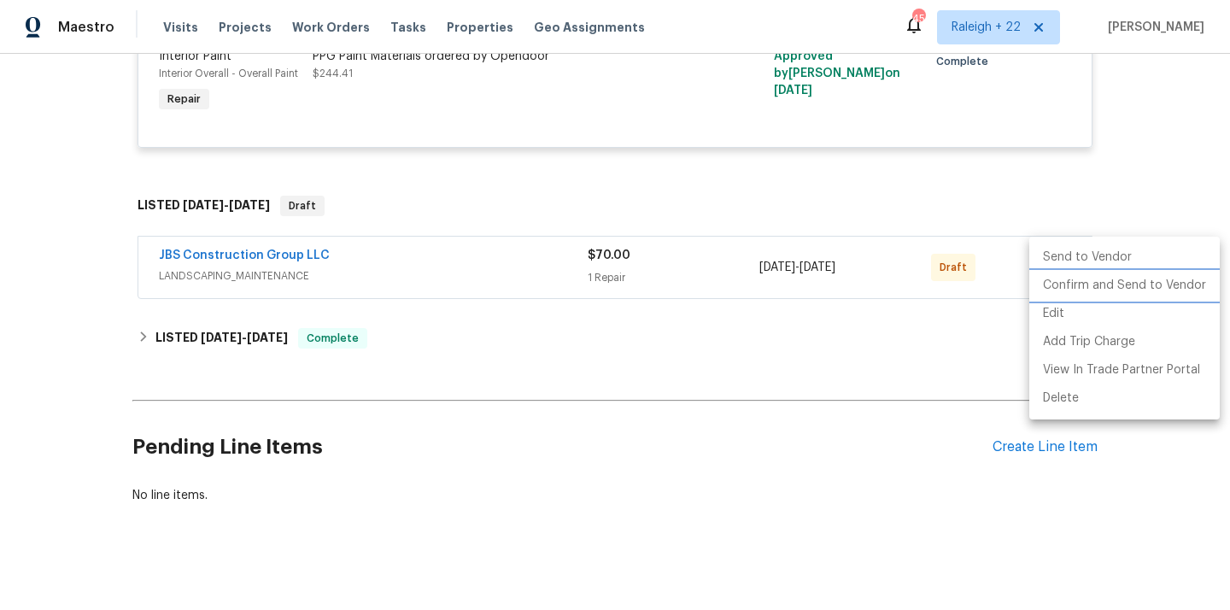
click at [1068, 284] on li "Confirm and Send to Vendor" at bounding box center [1124, 286] width 191 height 28
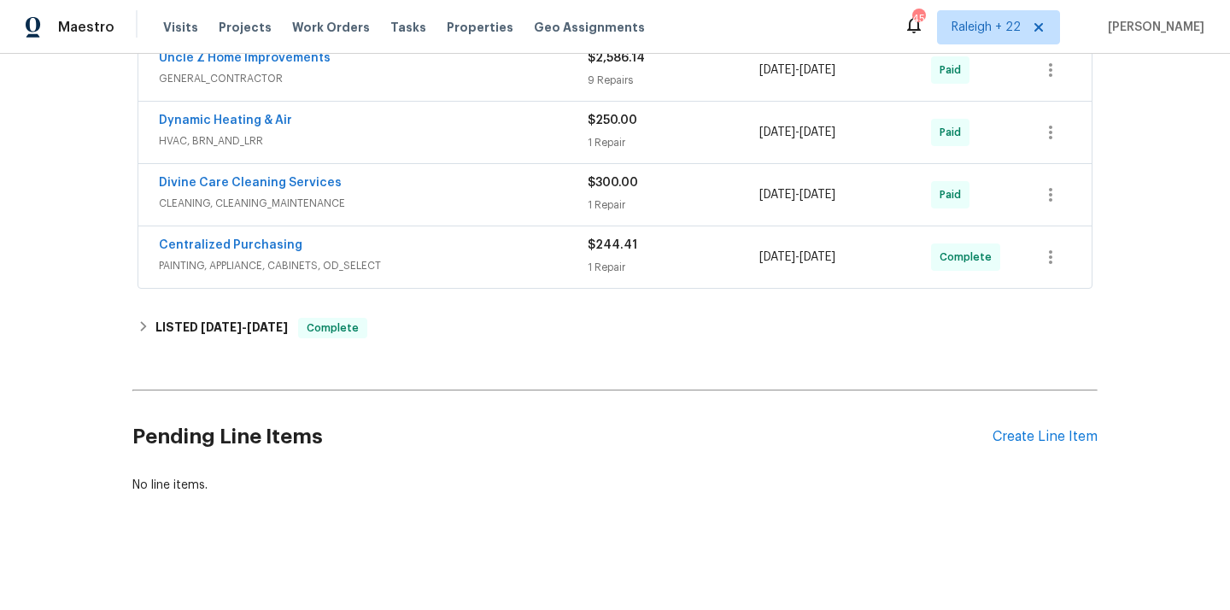
scroll to position [0, 0]
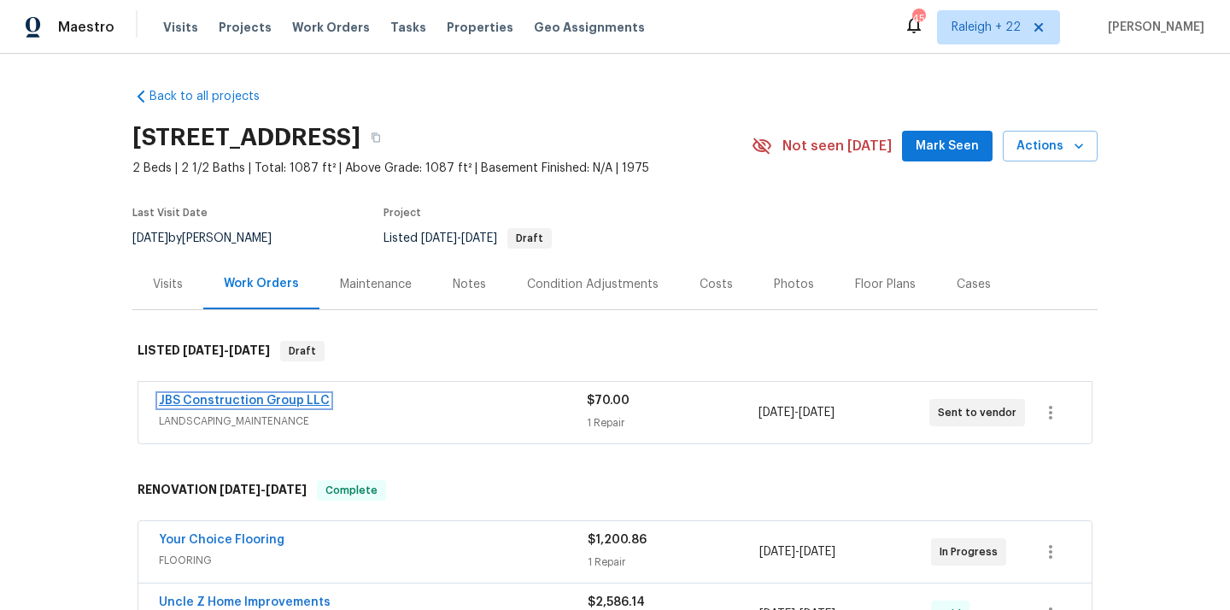
click at [221, 397] on link "JBS Construction Group LLC" at bounding box center [244, 401] width 171 height 12
